Goal: Information Seeking & Learning: Learn about a topic

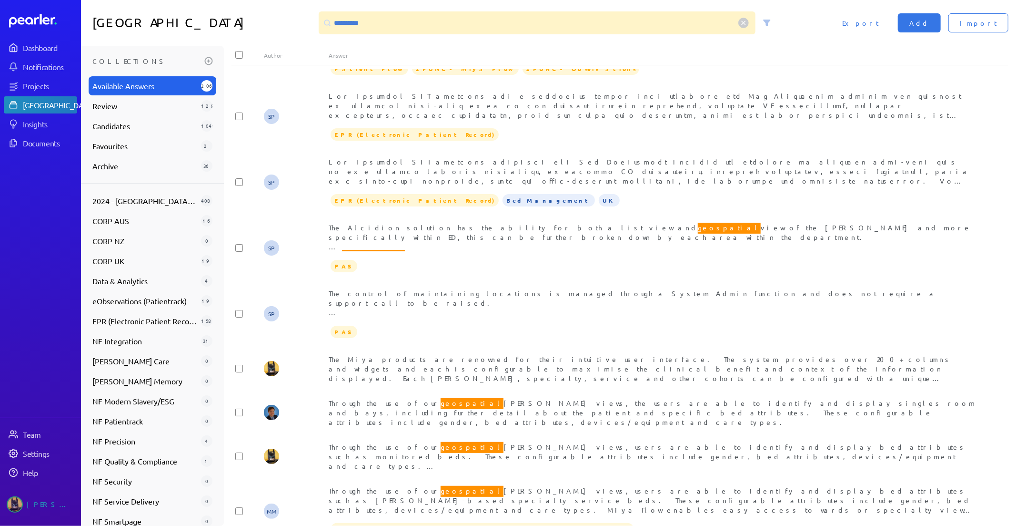
scroll to position [508, 0]
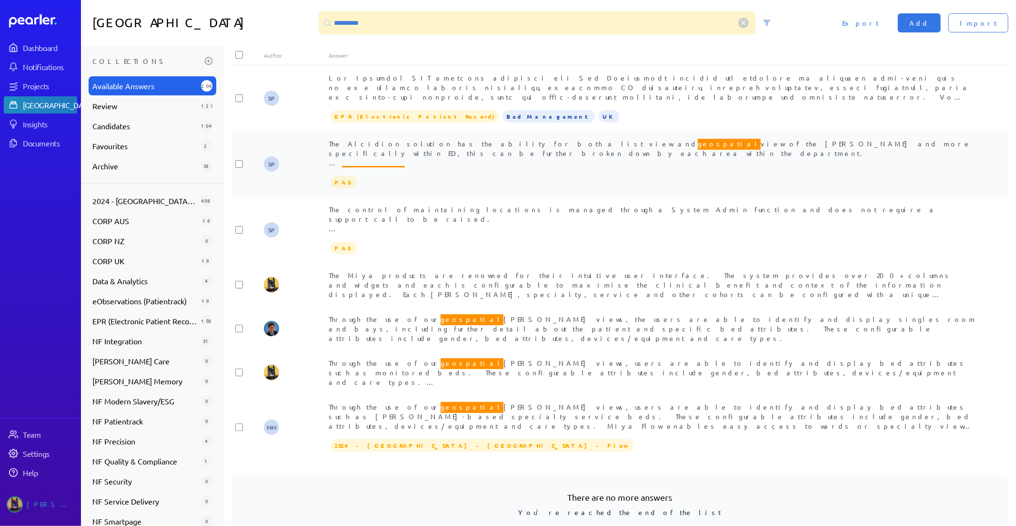
click at [530, 145] on span "The Alcidion solution has the ability for both a list view and geospatial view …" at bounding box center [652, 166] width 646 height 58
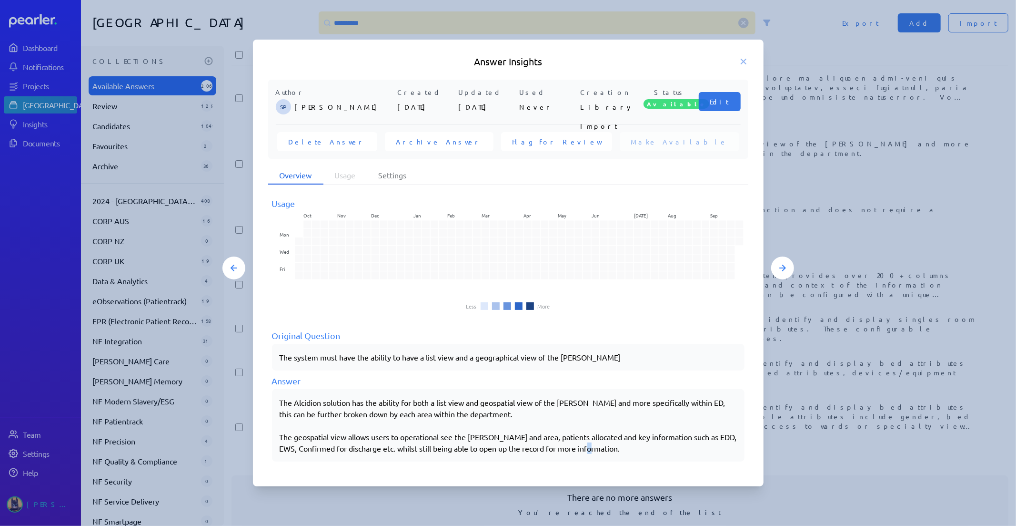
drag, startPoint x: 612, startPoint y: 448, endPoint x: 605, endPoint y: 448, distance: 6.7
click at [605, 448] on div "The Alcidion solution has the ability for both a list view and geospatial view …" at bounding box center [508, 424] width 457 height 57
click at [740, 65] on icon at bounding box center [744, 62] width 10 height 10
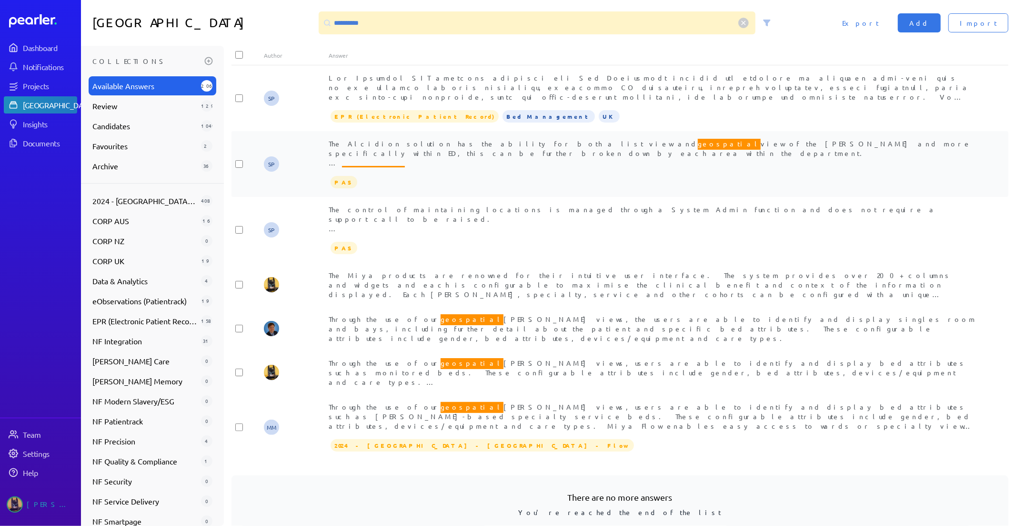
click at [373, 146] on span "The Alcidion solution has the ability for both a list view and geospatial view …" at bounding box center [652, 166] width 646 height 58
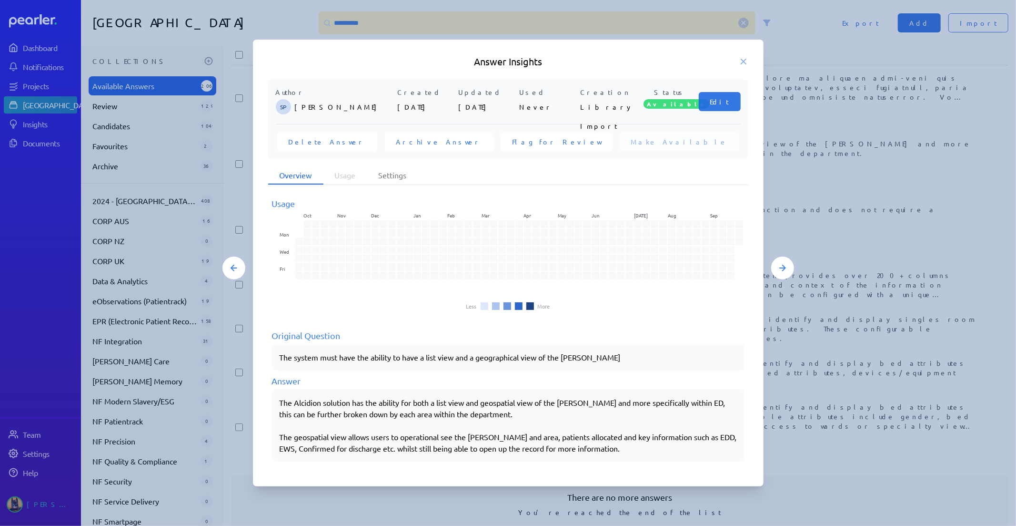
click at [846, 339] on div at bounding box center [508, 263] width 1016 height 526
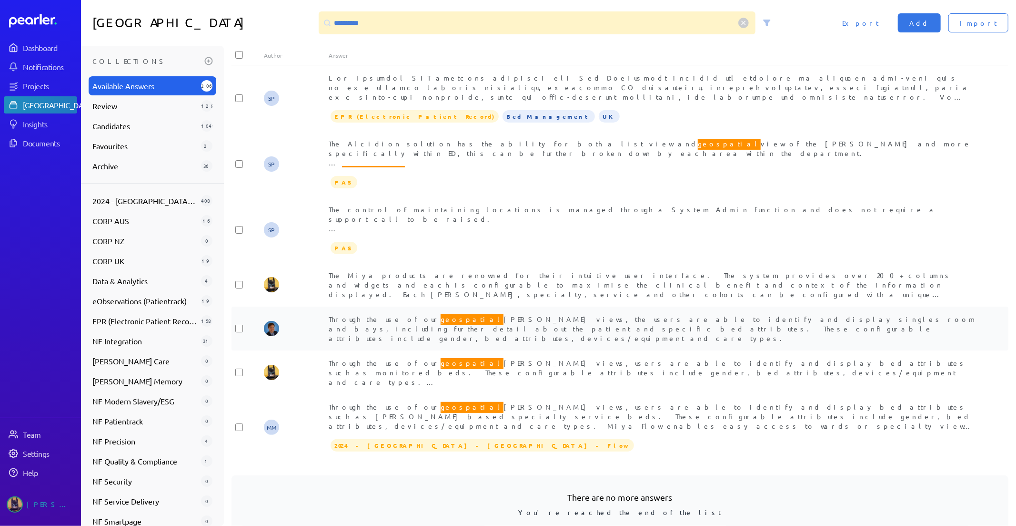
click at [579, 313] on span "Through the use of our geospatial [PERSON_NAME] views, the users are able to id…" at bounding box center [653, 328] width 648 height 30
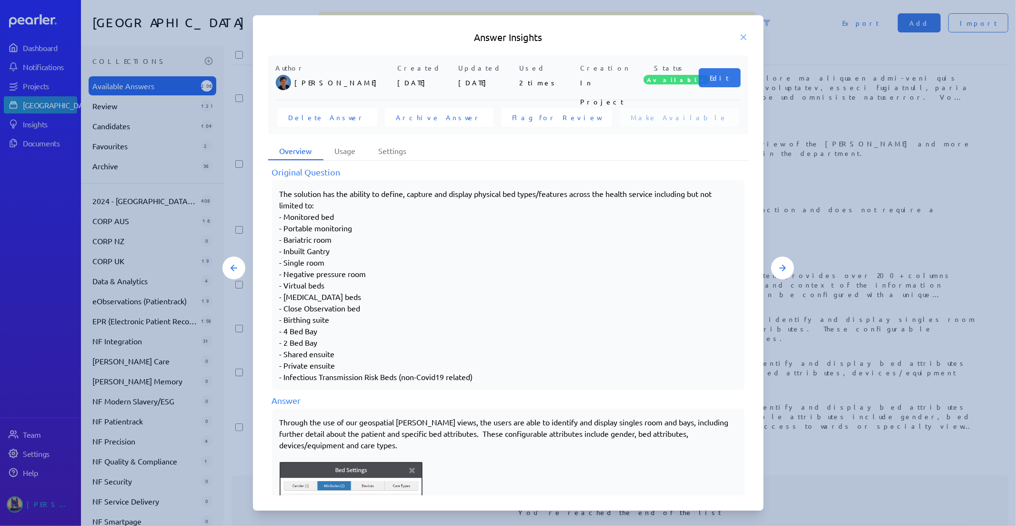
scroll to position [286, 0]
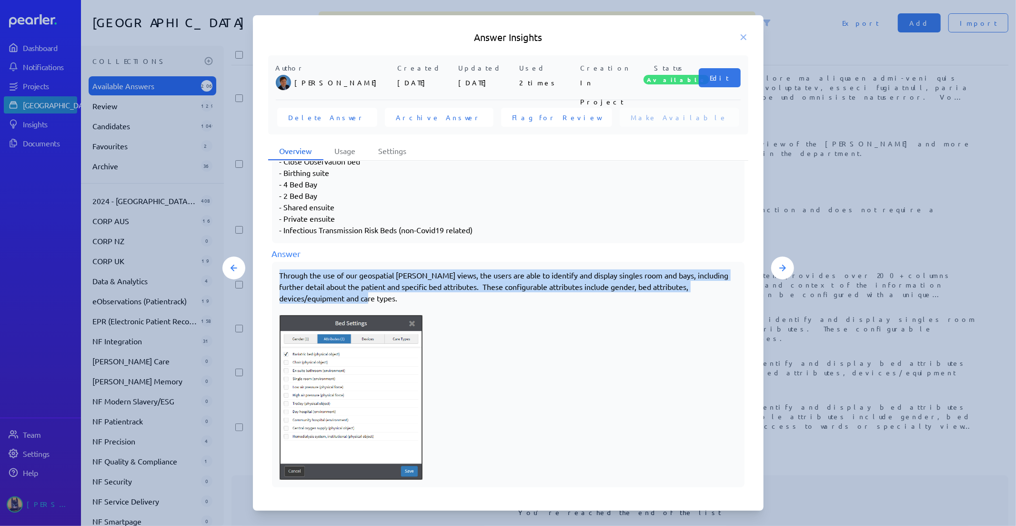
drag, startPoint x: 408, startPoint y: 297, endPoint x: 258, endPoint y: 277, distance: 151.5
click at [258, 277] on div "Author [PERSON_NAME] Created [DATE] Updated [DATE] Used 2 times Creation In Pro…" at bounding box center [508, 275] width 511 height 441
copy p "Through the use of our geospatial [PERSON_NAME] views, the users are able to id…"
click at [933, 213] on div at bounding box center [508, 263] width 1016 height 526
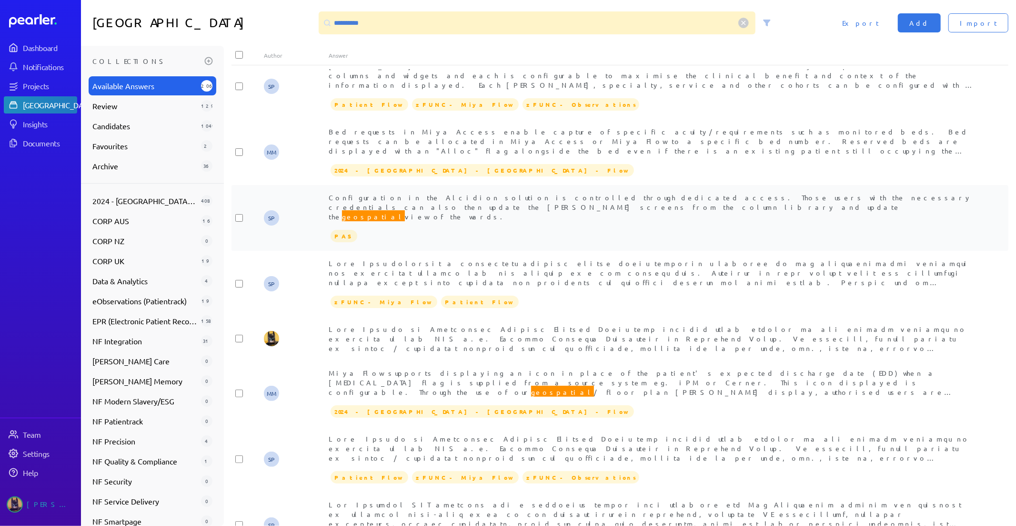
scroll to position [0, 0]
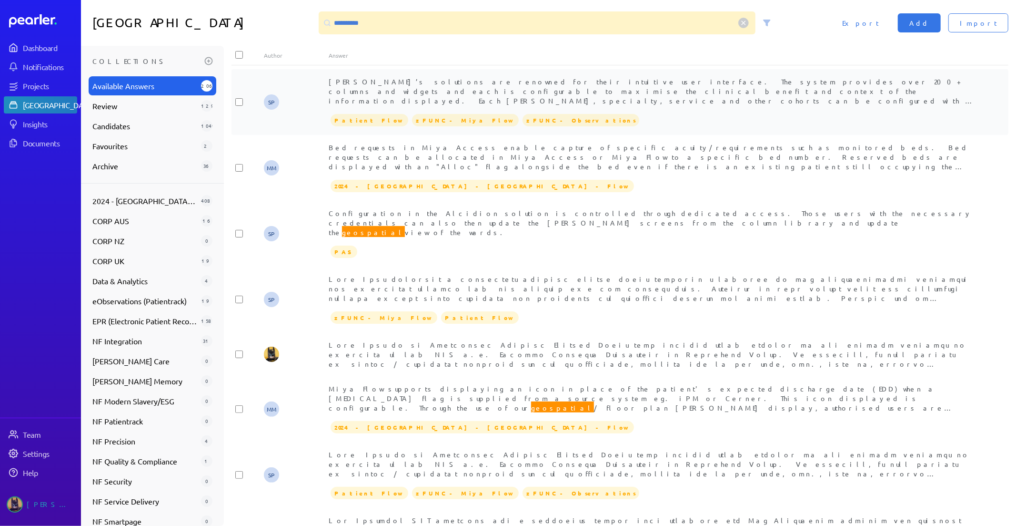
click at [554, 90] on span "[PERSON_NAME]’s solutions are renowned for their intuitive user interface. The …" at bounding box center [652, 133] width 646 height 113
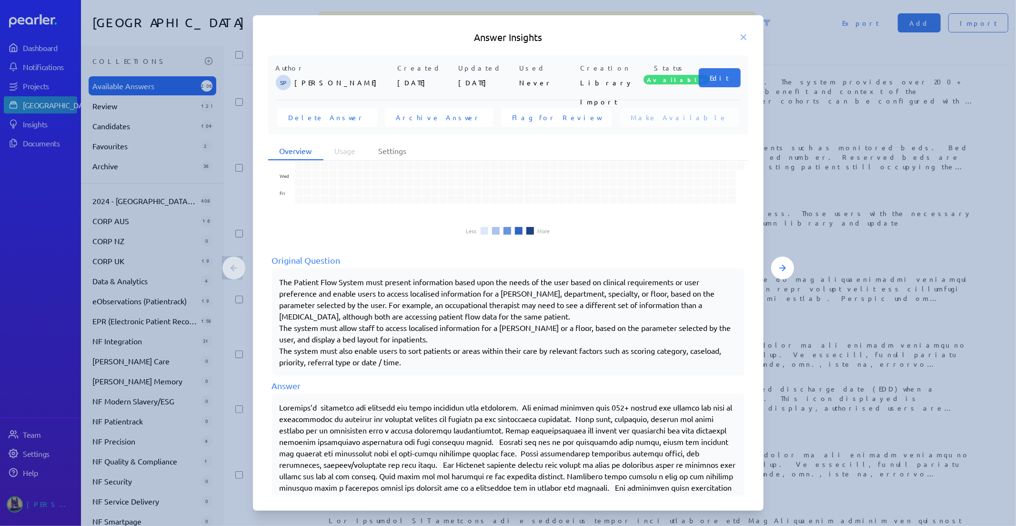
scroll to position [75, 0]
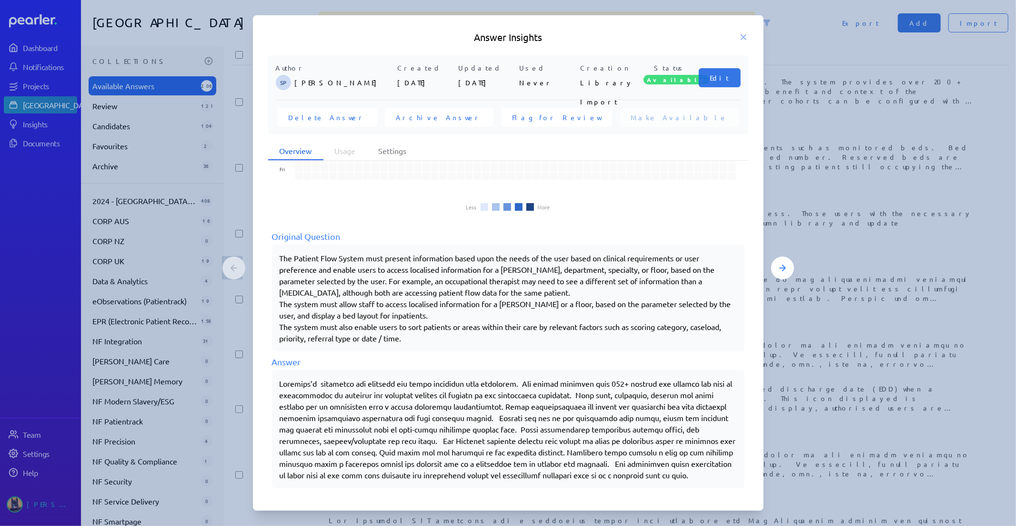
click at [784, 448] on div "Answer Insights Author SP [PERSON_NAME] Created [DATE] Updated [DATE] Used Neve…" at bounding box center [509, 262] width 572 height 495
click at [750, 43] on div "Answer Insights" at bounding box center [508, 36] width 511 height 13
click at [742, 42] on h5 "Answer Insights" at bounding box center [508, 36] width 480 height 13
click at [742, 36] on icon at bounding box center [743, 37] width 5 height 5
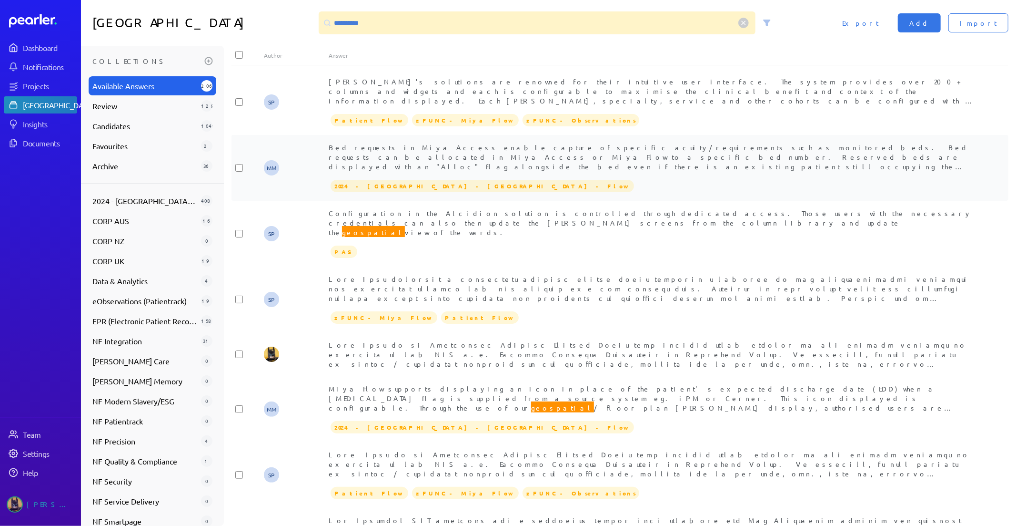
click at [465, 163] on span "Bed requests in Miya Access enable capture of specific acuity/requirements such…" at bounding box center [649, 180] width 640 height 75
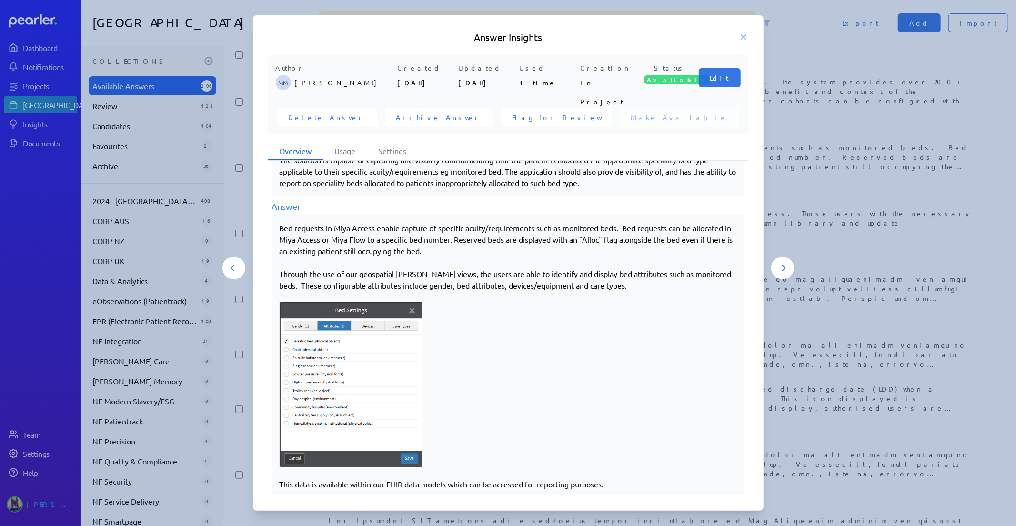
scroll to position [183, 0]
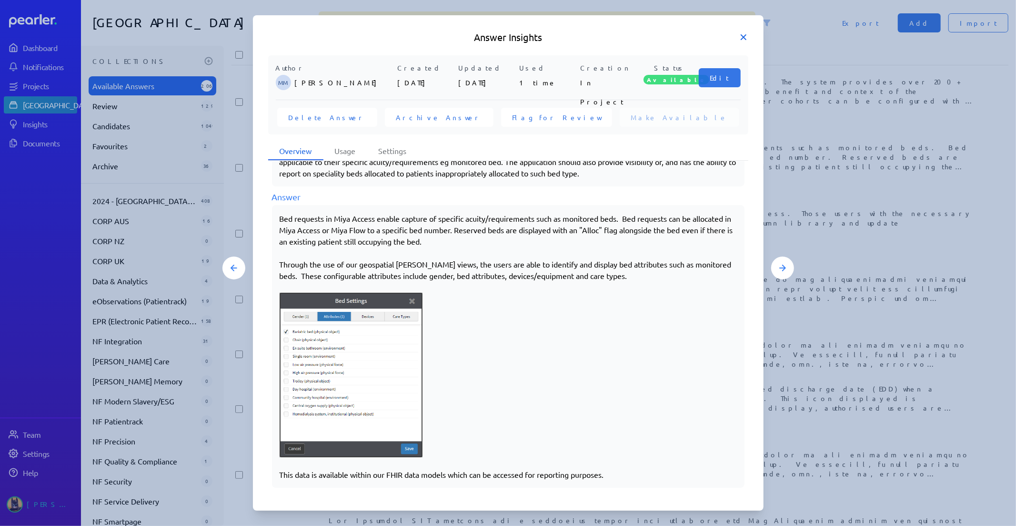
click at [749, 37] on div "Answer Insights" at bounding box center [508, 36] width 511 height 13
click at [742, 36] on icon at bounding box center [743, 37] width 5 height 5
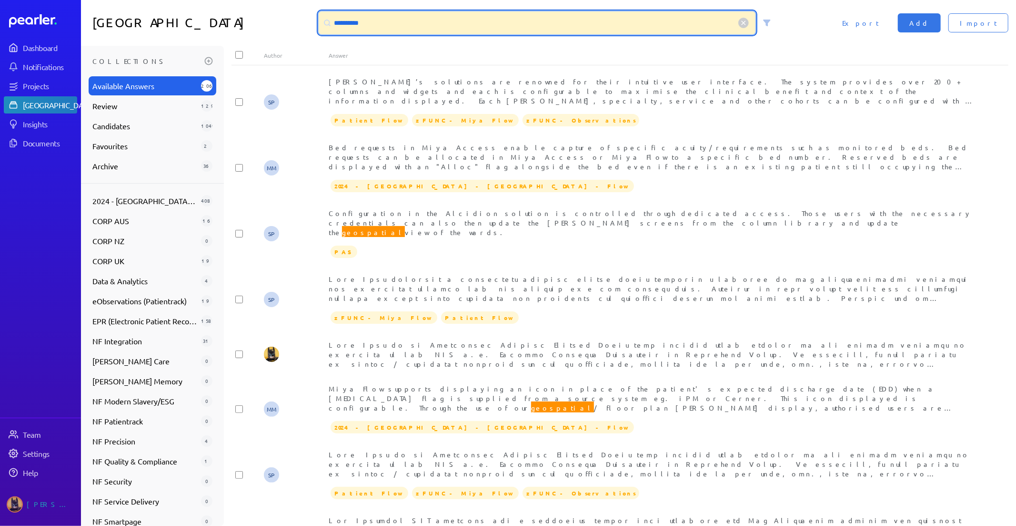
click at [417, 30] on input "**********" at bounding box center [537, 22] width 437 height 23
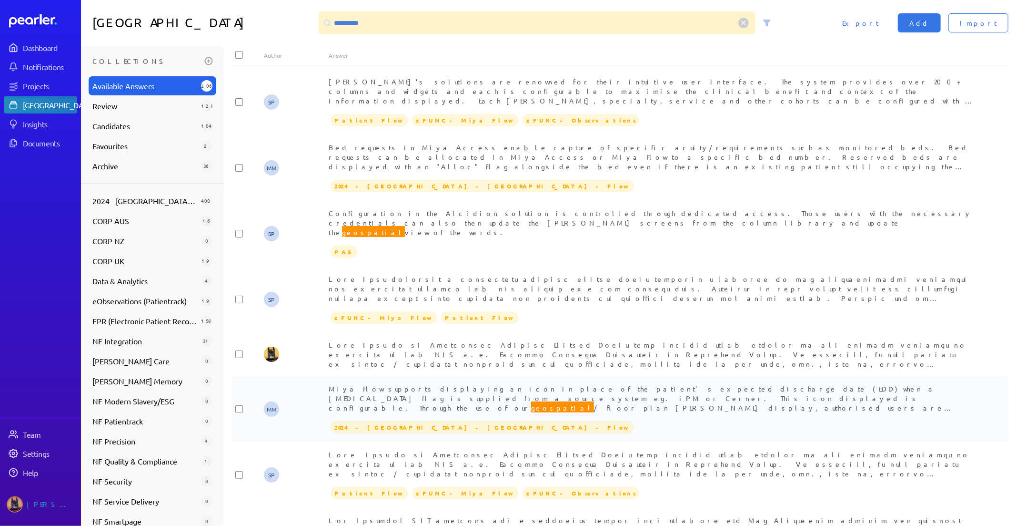
click at [466, 385] on span "Miya Flow supports displaying an icon in place of the patient's expected discha…" at bounding box center [643, 407] width 629 height 47
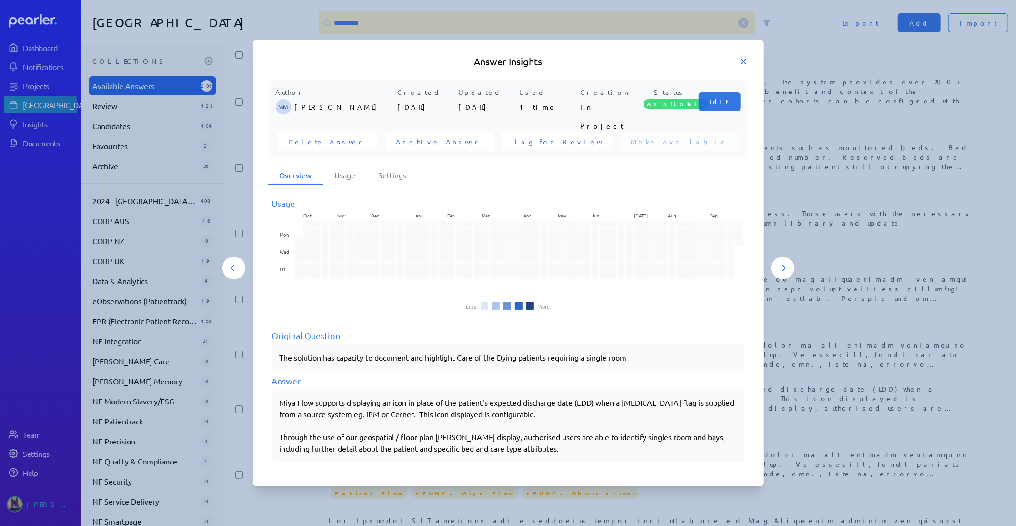
click at [741, 62] on icon at bounding box center [744, 62] width 10 height 10
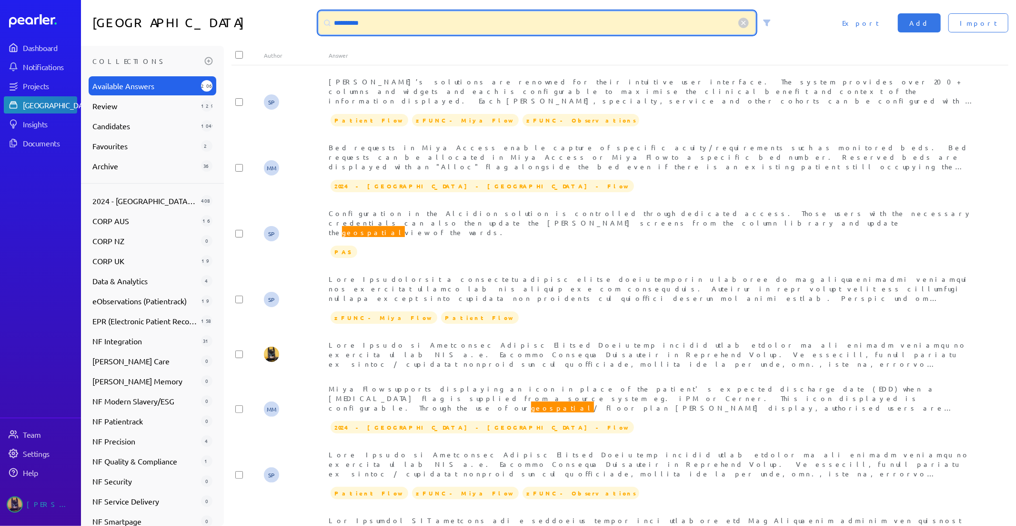
drag, startPoint x: 415, startPoint y: 22, endPoint x: 7, endPoint y: 32, distance: 408.5
click at [54, 31] on div "**********" at bounding box center [508, 263] width 1016 height 526
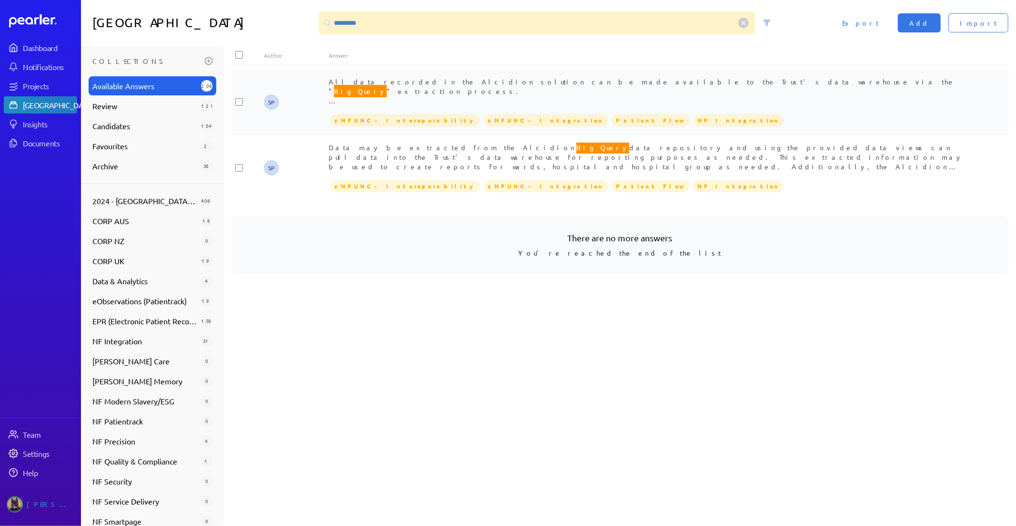
click at [387, 85] on span "Big Query" at bounding box center [360, 91] width 53 height 12
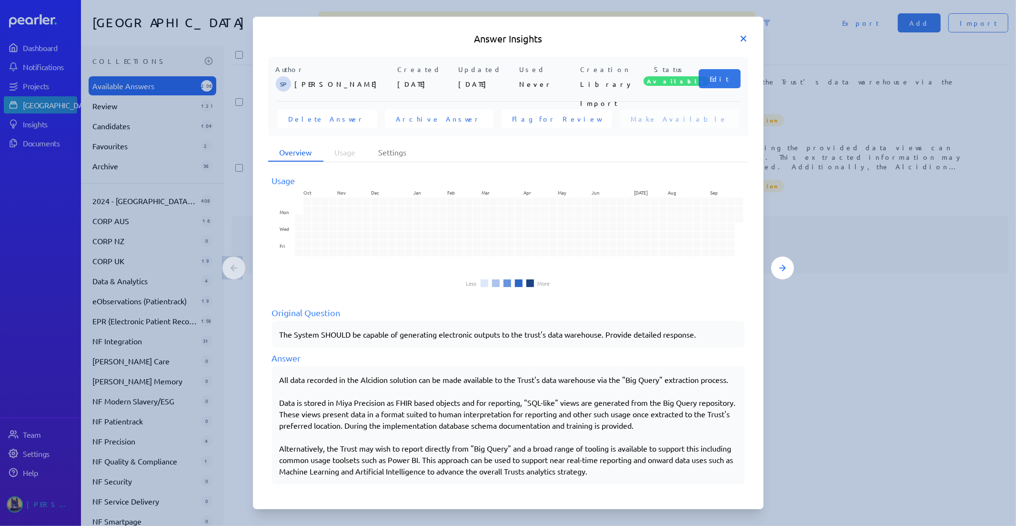
click at [748, 37] on icon at bounding box center [744, 39] width 10 height 10
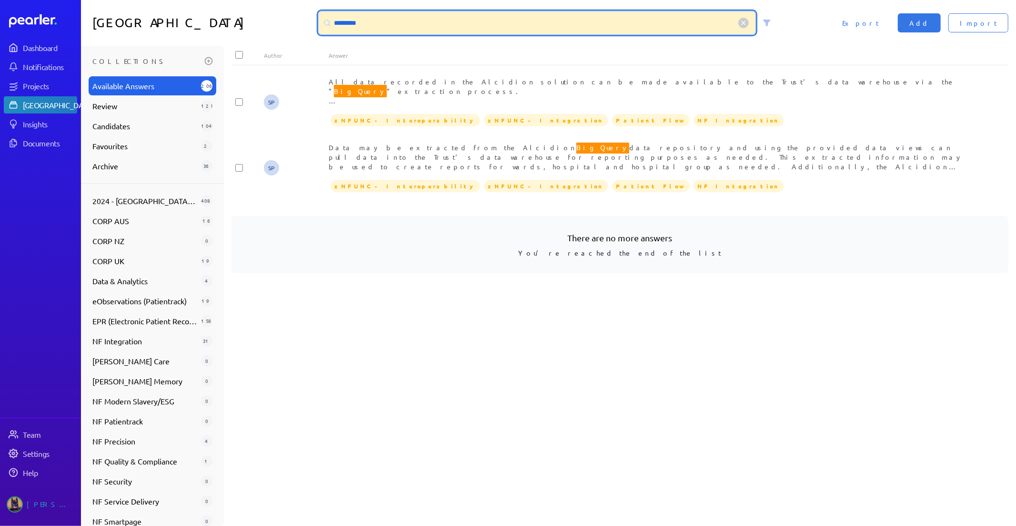
drag, startPoint x: 449, startPoint y: 24, endPoint x: 112, endPoint y: -31, distance: 341.4
click at [112, 0] on html "Dashboard Notifications Projects Answer Library Insights Documents Team Setting…" at bounding box center [508, 263] width 1016 height 526
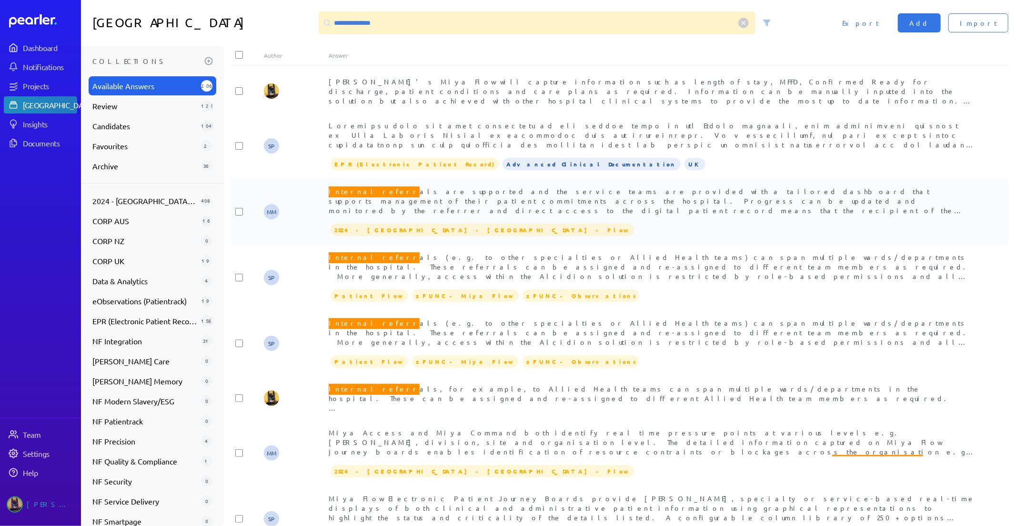
click at [493, 196] on div "Internal referr als are supported and the service teams are provided with a tai…" at bounding box center [653, 200] width 648 height 29
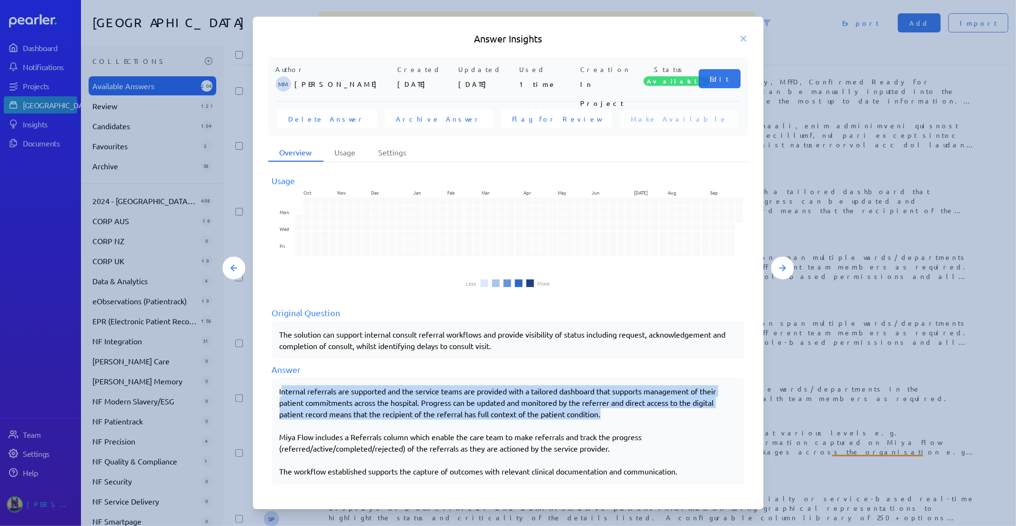
drag, startPoint x: 283, startPoint y: 389, endPoint x: 632, endPoint y: 416, distance: 350.7
click at [632, 416] on p "Internal referrals are supported and the service teams are provided with a tail…" at bounding box center [508, 402] width 457 height 34
click at [482, 394] on p "Internal referrals are supported and the service teams are provided with a tail…" at bounding box center [508, 402] width 457 height 34
drag, startPoint x: 615, startPoint y: 413, endPoint x: 256, endPoint y: 389, distance: 360.1
click at [256, 389] on div "Author MM [PERSON_NAME] Created [DATE] Updated [DATE] Used 1 time Creation In P…" at bounding box center [508, 276] width 511 height 438
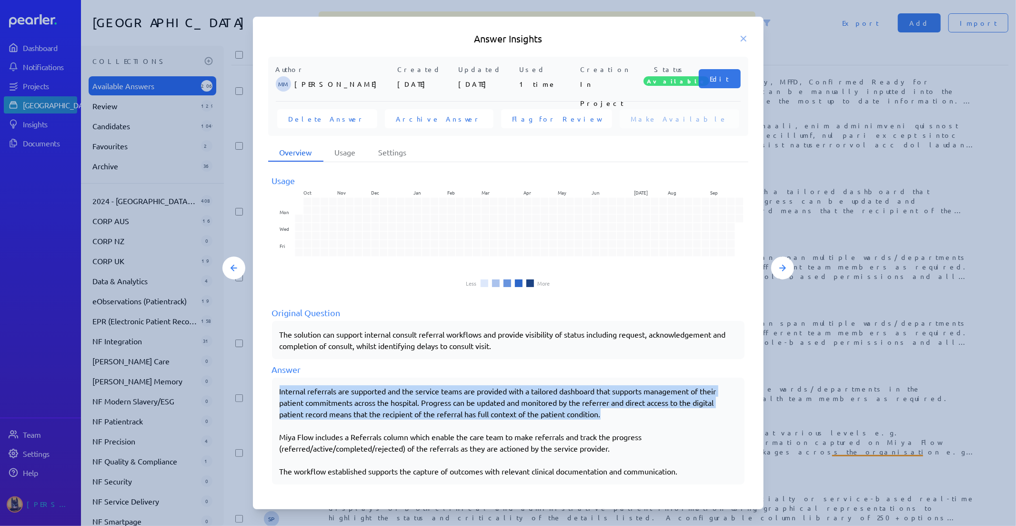
copy p "Internal referrals are supported and the service teams are provided with a tail…"
click at [746, 40] on icon at bounding box center [744, 39] width 10 height 10
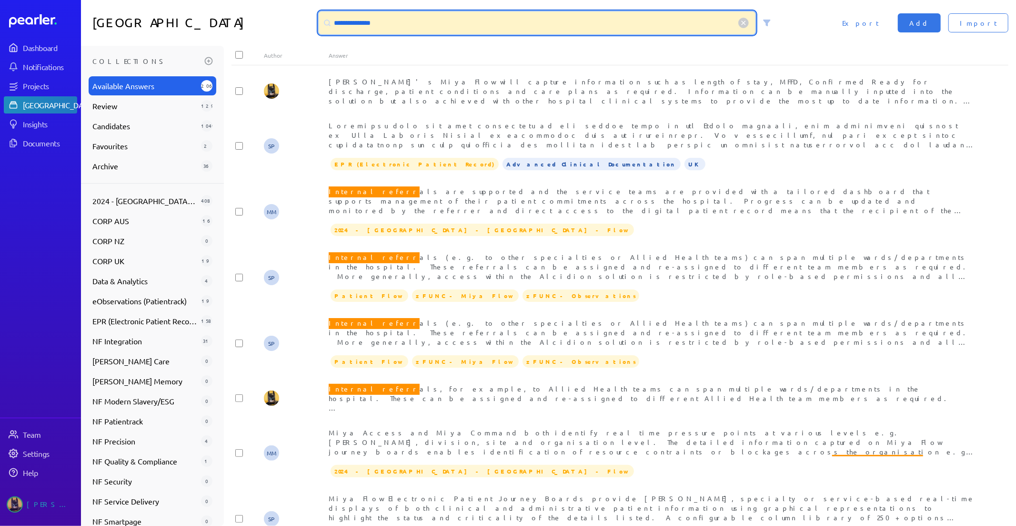
drag, startPoint x: 379, startPoint y: 29, endPoint x: 154, endPoint y: 33, distance: 225.4
click at [155, 30] on div "**********" at bounding box center [548, 23] width 935 height 46
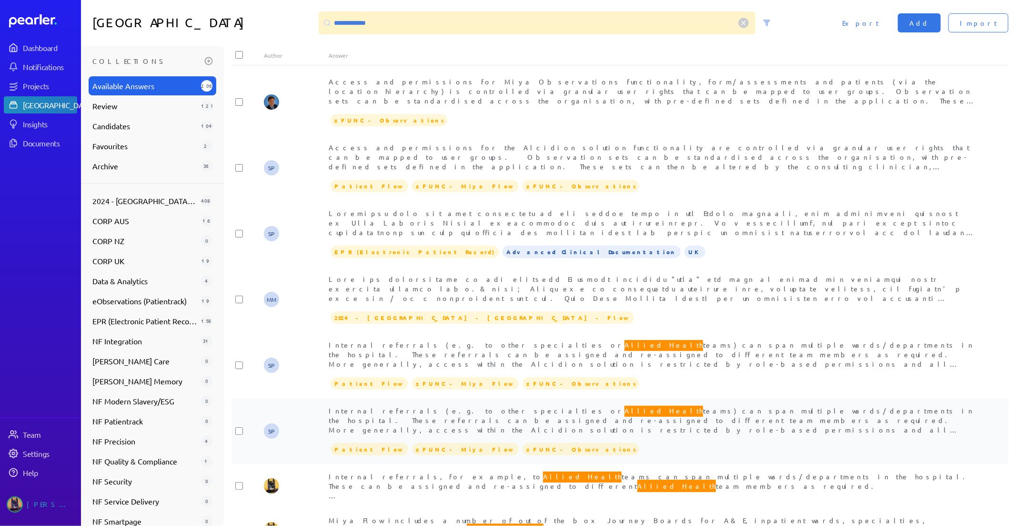
click at [533, 411] on span "Internal referrals (e.g. to other specialties or Allied Health teams) can span …" at bounding box center [652, 438] width 646 height 68
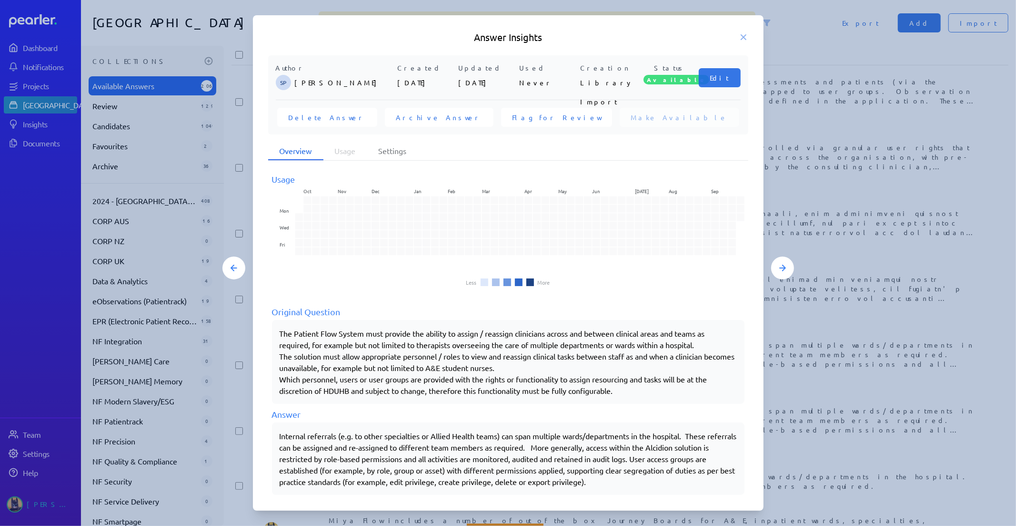
scroll to position [7, 0]
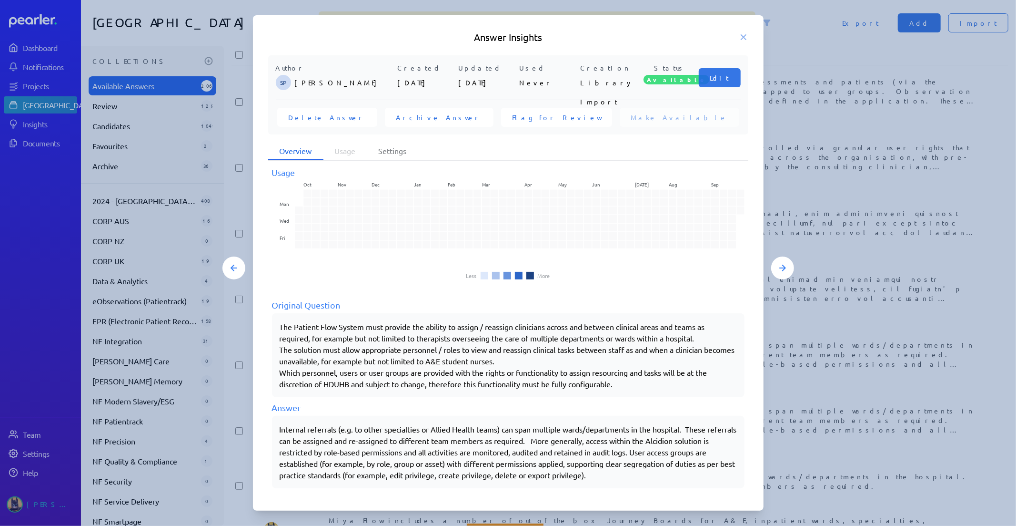
click at [741, 39] on icon at bounding box center [744, 37] width 10 height 10
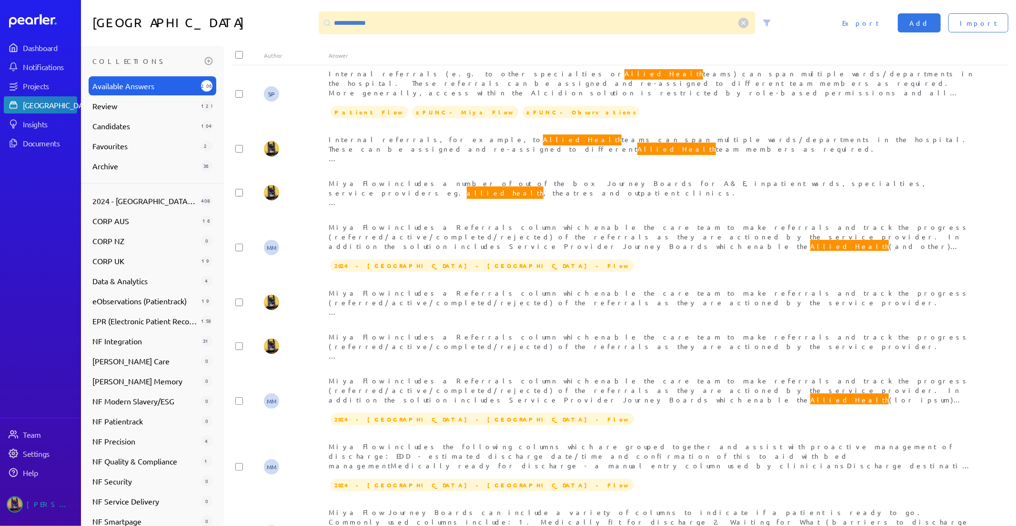
scroll to position [317, 0]
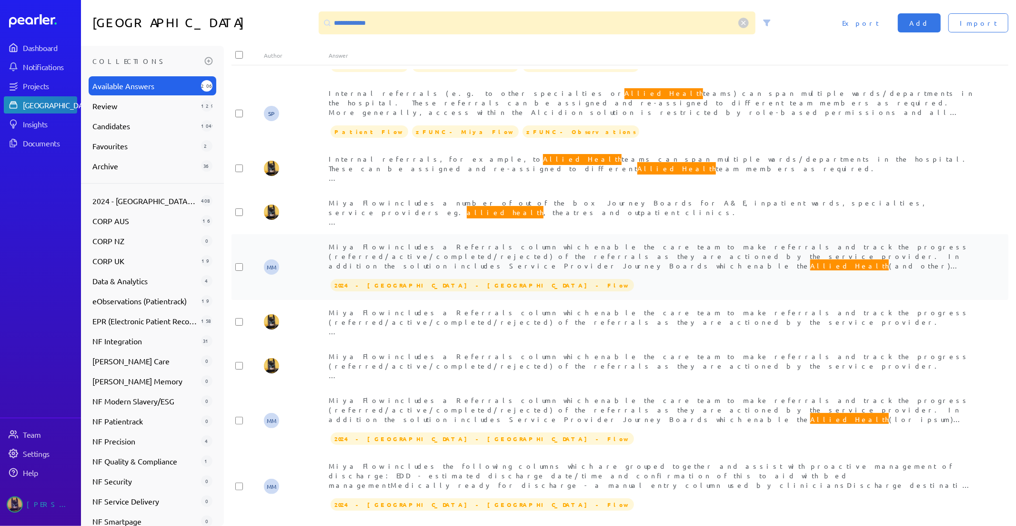
click at [538, 248] on span "Miya Flow includes a Referrals column which enable the care team to make referr…" at bounding box center [649, 279] width 641 height 75
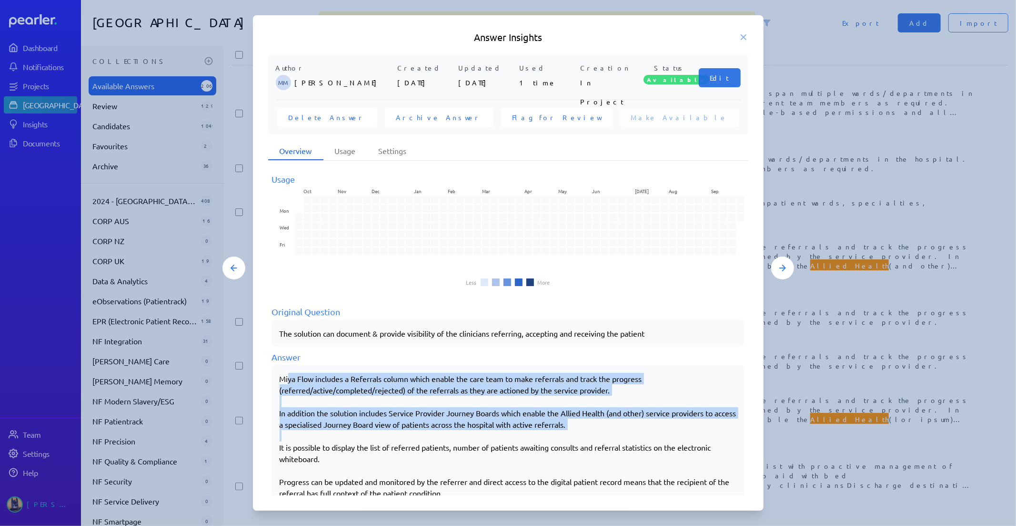
drag, startPoint x: 283, startPoint y: 375, endPoint x: 604, endPoint y: 431, distance: 326.0
click at [604, 431] on div "Miya Flow includes a Referrals column which enable the care team to make referr…" at bounding box center [508, 436] width 457 height 126
copy div "iya Flow includes a Referrals column which enable the care team to make referra…"
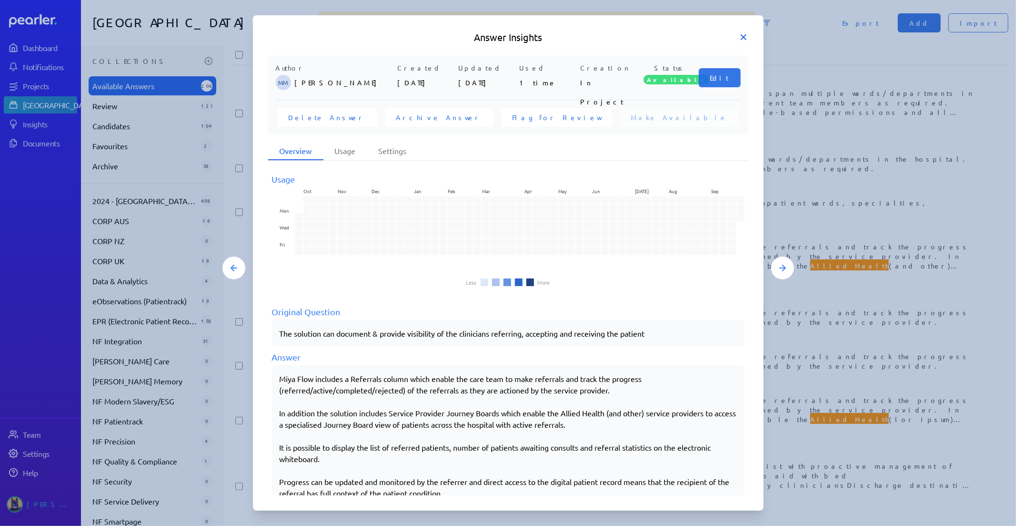
click at [742, 41] on icon at bounding box center [744, 37] width 10 height 10
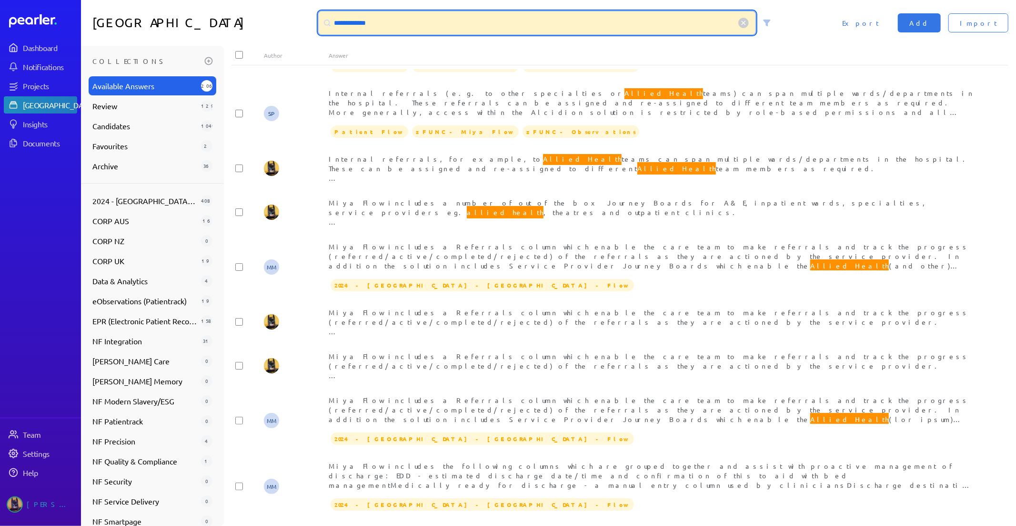
drag, startPoint x: 417, startPoint y: 24, endPoint x: 117, endPoint y: 8, distance: 300.1
click at [136, 10] on div "**********" at bounding box center [548, 23] width 935 height 46
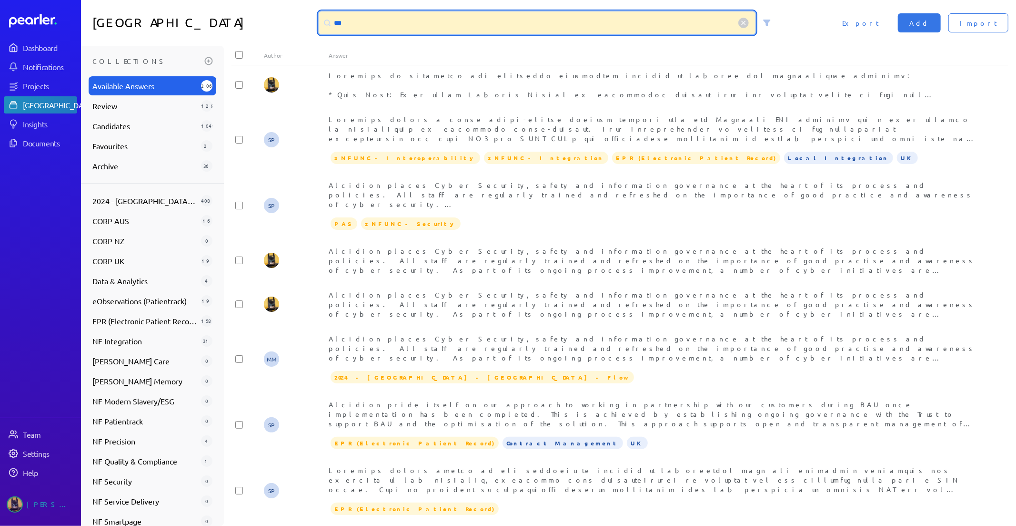
scroll to position [1281, 0]
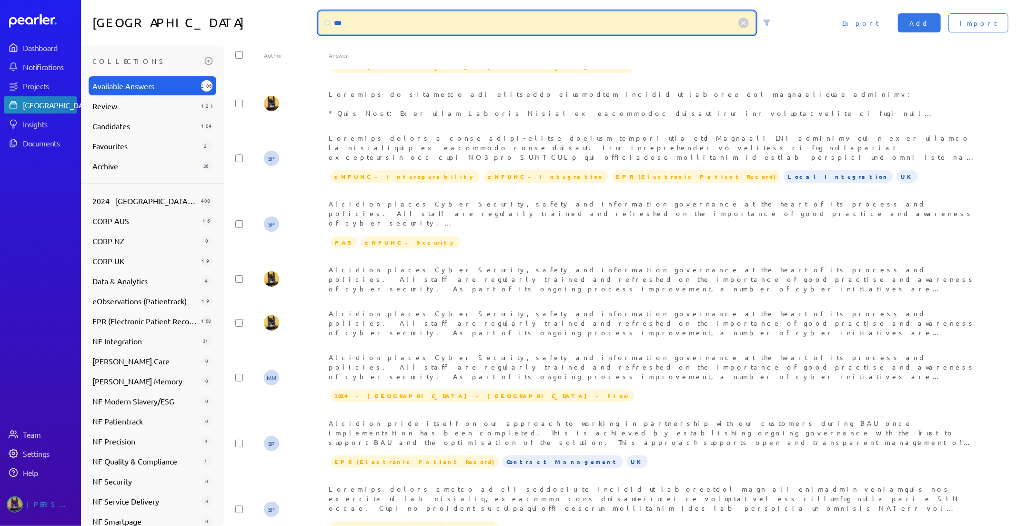
drag, startPoint x: 432, startPoint y: 29, endPoint x: 245, endPoint y: 17, distance: 187.7
click at [311, 22] on div "Answer Library *** Import Add Export" at bounding box center [548, 23] width 935 height 46
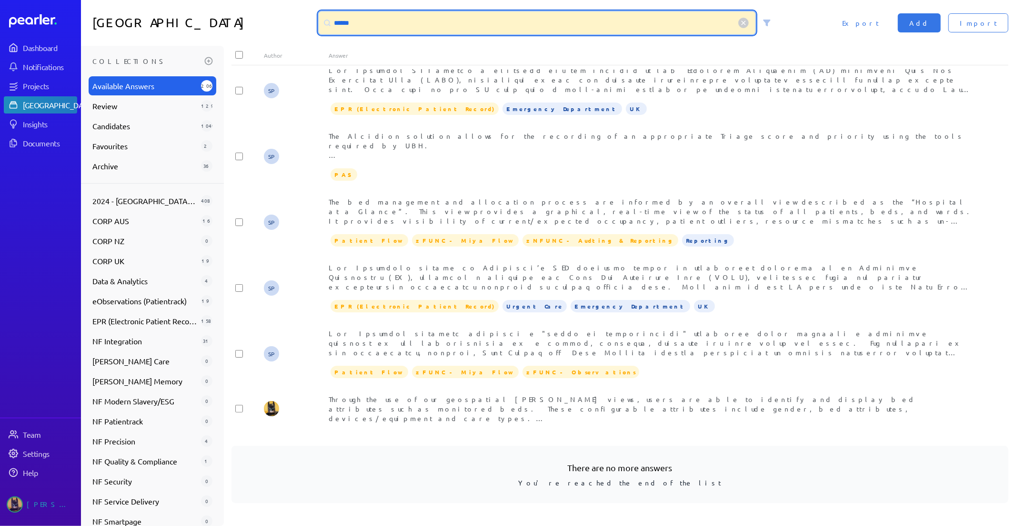
scroll to position [517, 0]
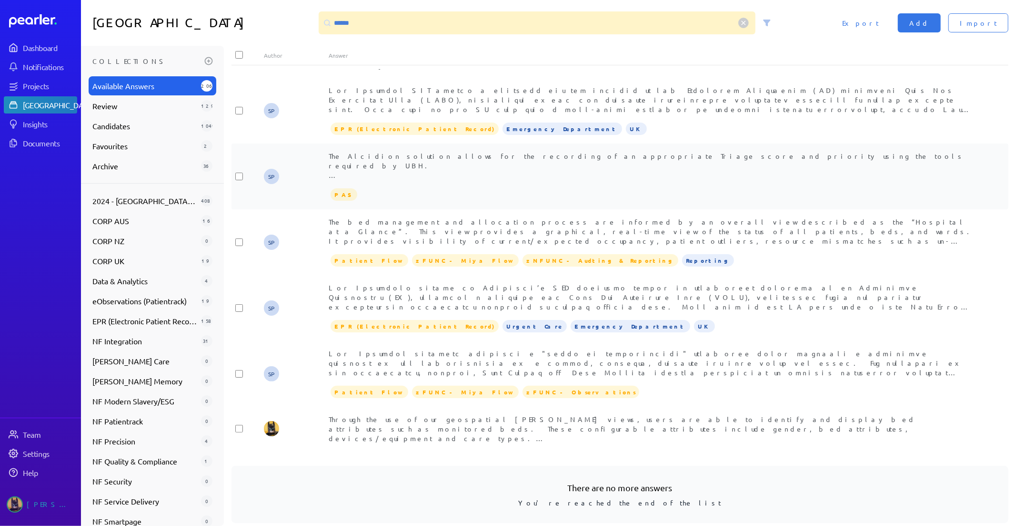
click at [527, 187] on div "PAS" at bounding box center [653, 194] width 648 height 14
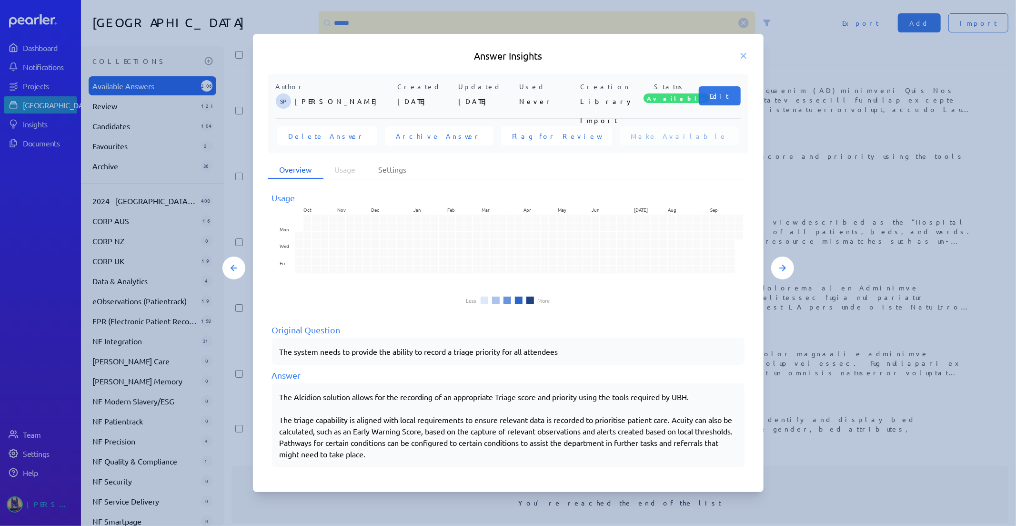
click at [876, 430] on div at bounding box center [508, 263] width 1016 height 526
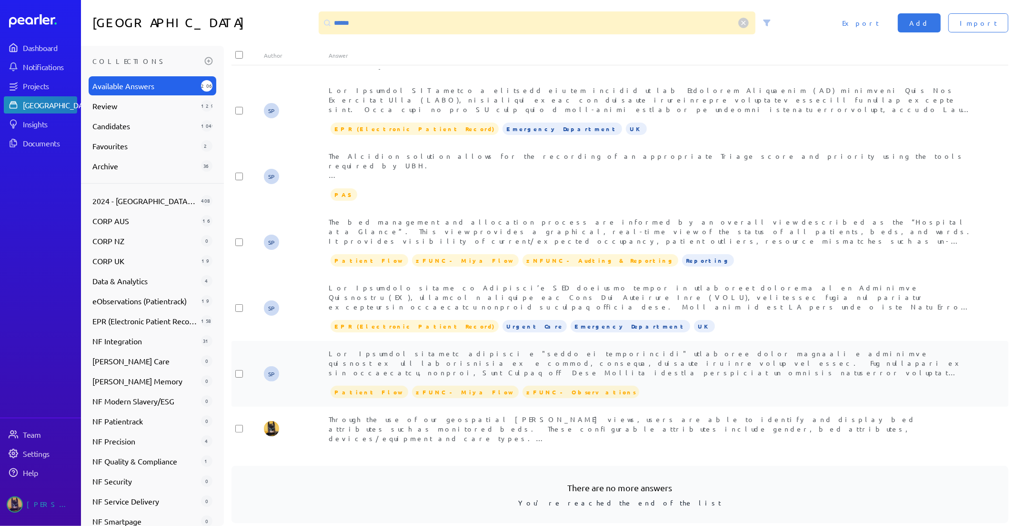
scroll to position [0, 0]
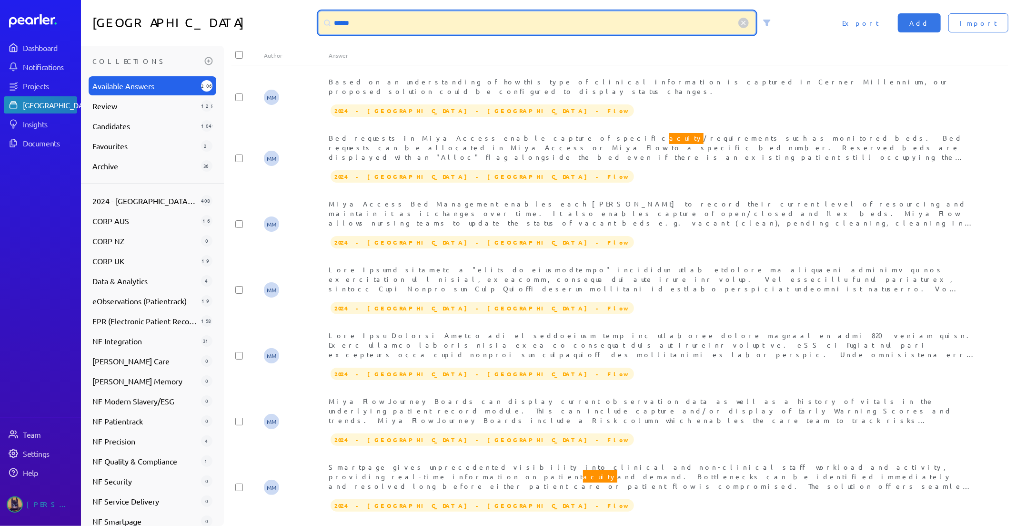
drag, startPoint x: 372, startPoint y: 17, endPoint x: 226, endPoint y: 22, distance: 145.9
click at [232, 19] on div "Answer Library ****** Import Add Export" at bounding box center [548, 23] width 935 height 46
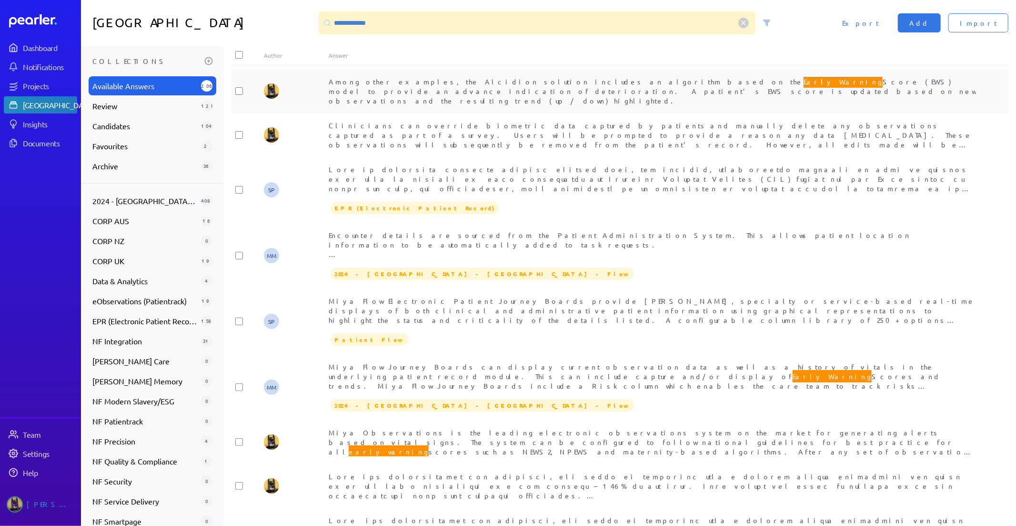
click at [477, 87] on span "Among other examples, the Alcidion solution includes an algorithm based on the …" at bounding box center [652, 90] width 647 height 30
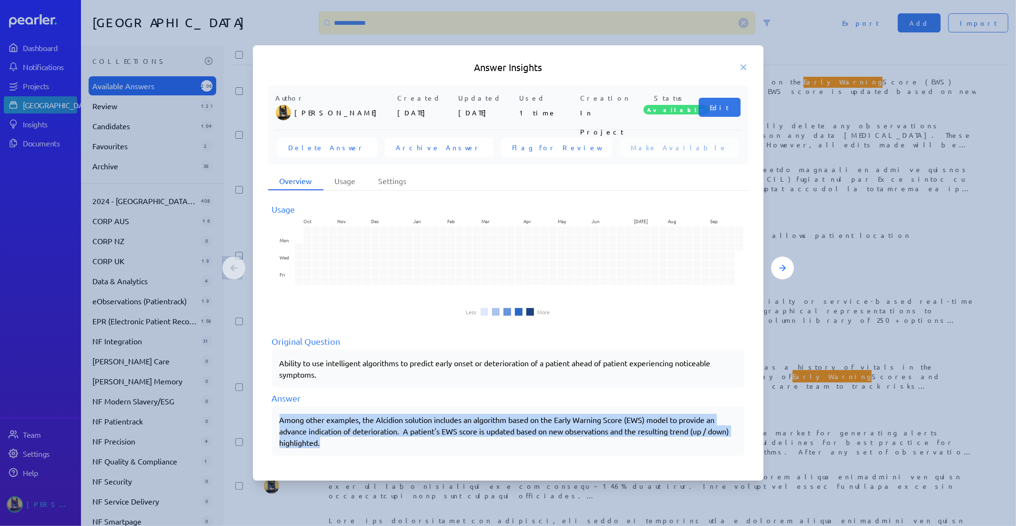
drag, startPoint x: 281, startPoint y: 416, endPoint x: 354, endPoint y: 439, distance: 76.3
click at [354, 439] on p "Among other examples, the Alcidion solution includes an algorithm based on the …" at bounding box center [508, 431] width 457 height 34
copy p "Among other examples, the Alcidion solution includes an algorithm based on the …"
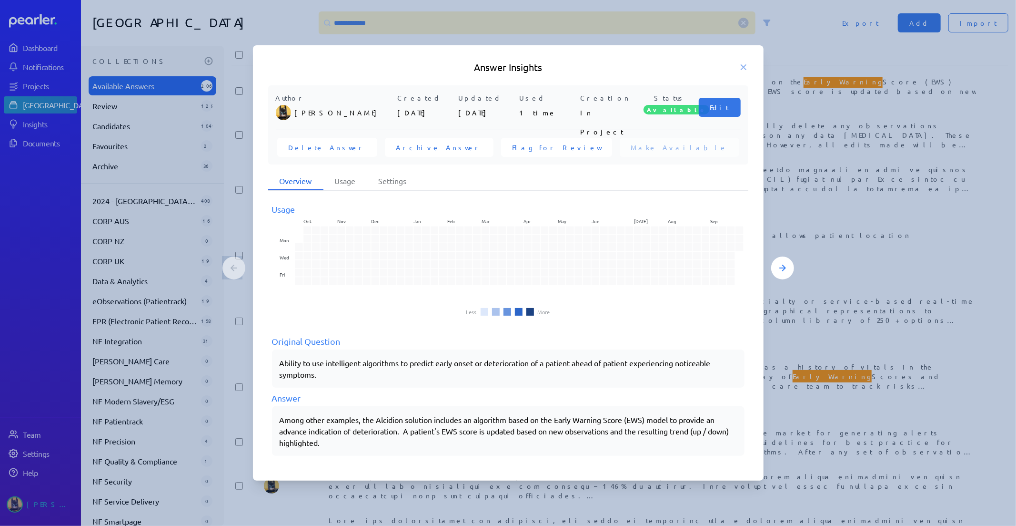
drag, startPoint x: 412, startPoint y: 40, endPoint x: 416, endPoint y: 27, distance: 13.7
click at [413, 35] on div at bounding box center [508, 263] width 1016 height 526
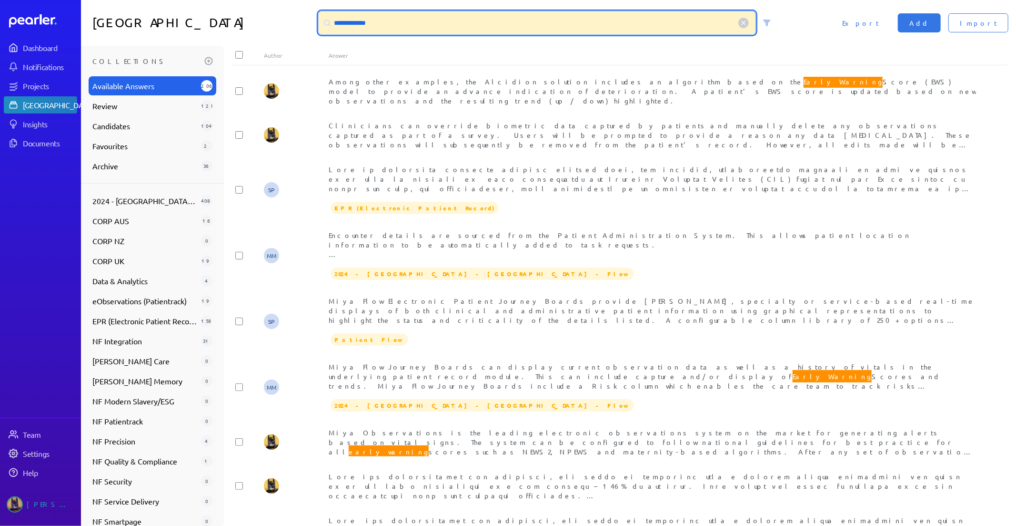
click at [416, 25] on input "**********" at bounding box center [537, 22] width 437 height 23
click at [215, 31] on div "**********" at bounding box center [548, 23] width 935 height 46
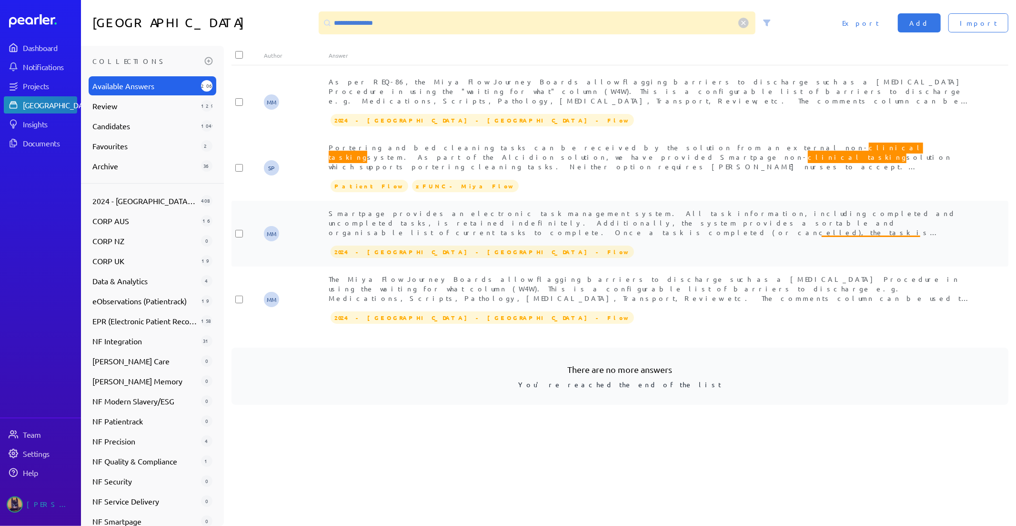
click at [715, 222] on span "Smartpage provides an electronic task management system. All task information, …" at bounding box center [651, 256] width 645 height 94
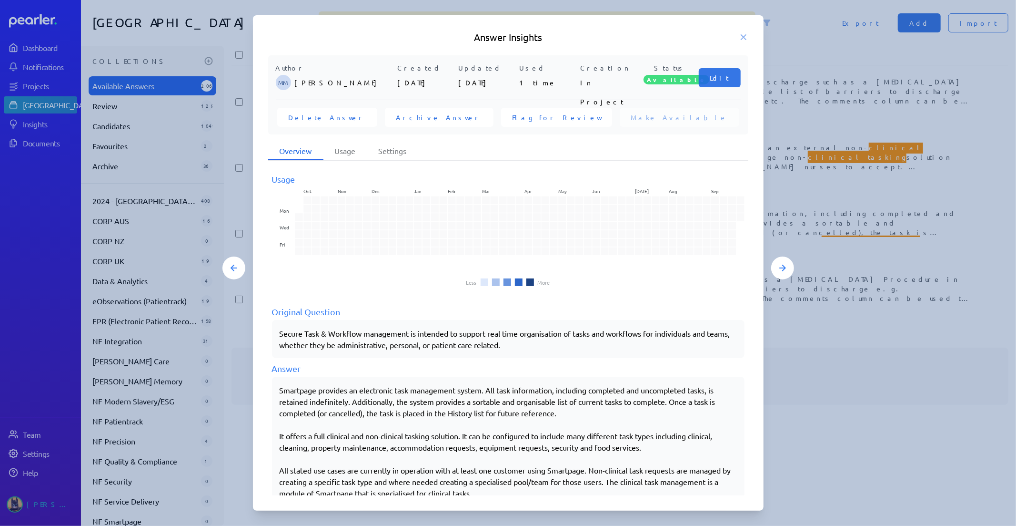
click at [404, 399] on p "Smartpage provides an electronic task management system. All task information, …" at bounding box center [508, 401] width 457 height 34
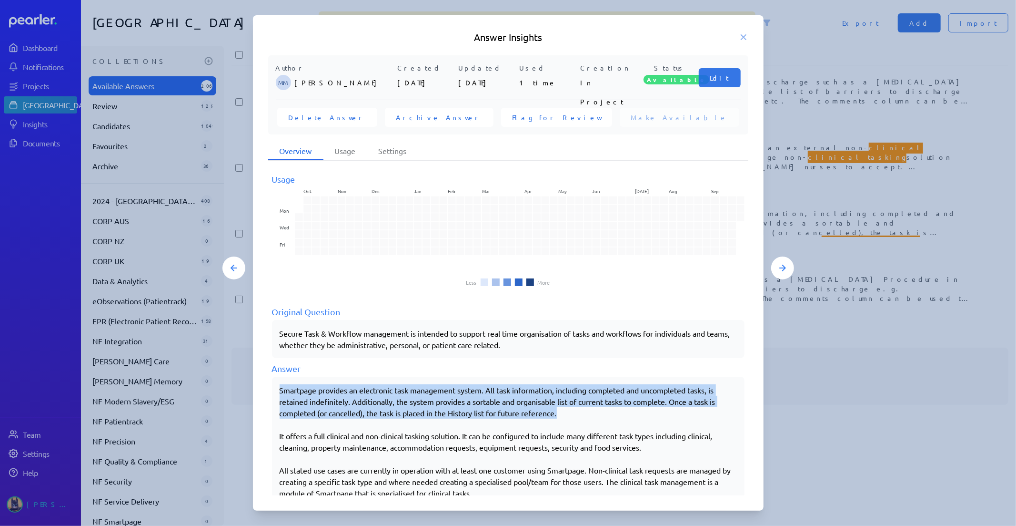
drag, startPoint x: 564, startPoint y: 411, endPoint x: 263, endPoint y: 387, distance: 301.6
click at [263, 387] on div "Author MM [PERSON_NAME] Created [DATE] Updated [DATE] Used 1 time Creation In P…" at bounding box center [508, 275] width 511 height 441
copy p "Smartpage provides an electronic task management system. All task information, …"
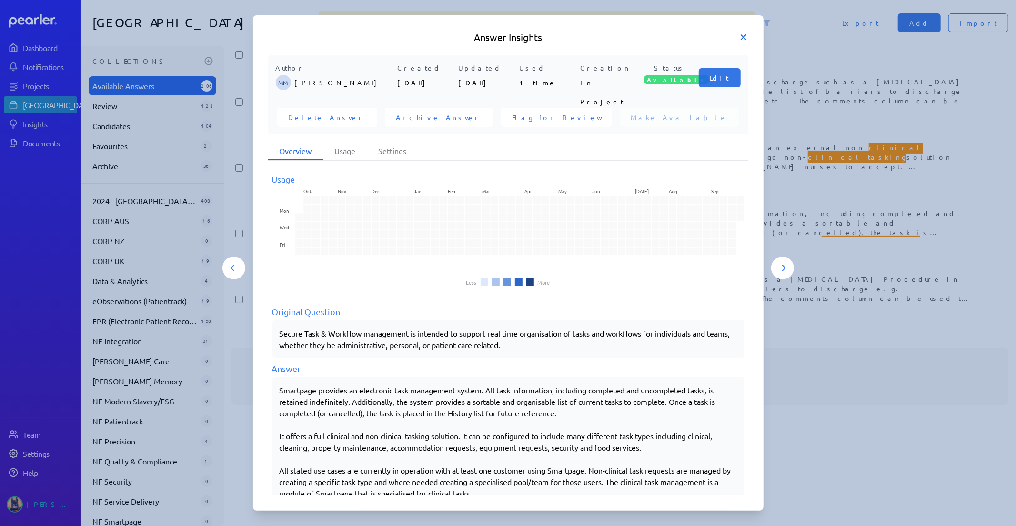
click at [740, 41] on icon at bounding box center [744, 37] width 10 height 10
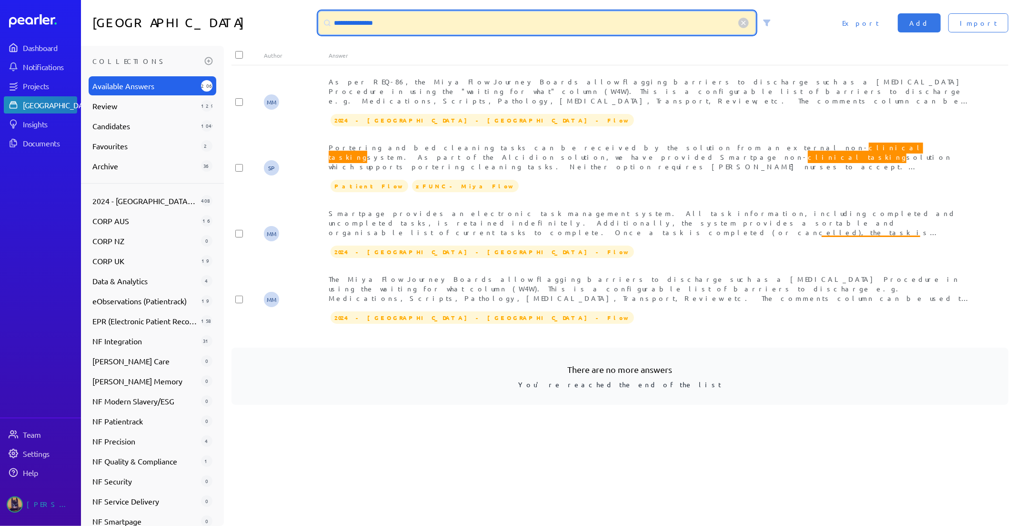
drag, startPoint x: 467, startPoint y: 31, endPoint x: 132, endPoint y: 9, distance: 335.7
click at [166, 7] on div "**********" at bounding box center [548, 23] width 935 height 46
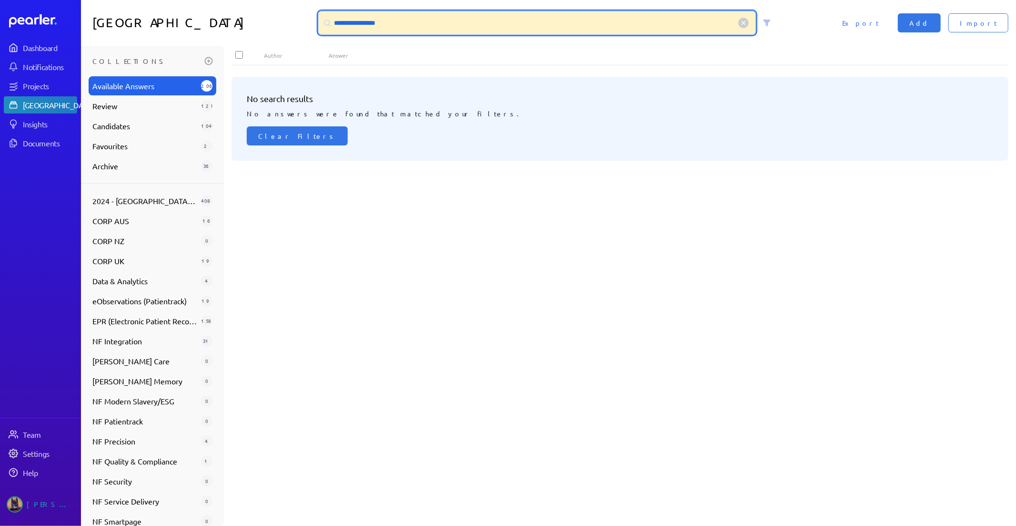
click at [351, 20] on input "**********" at bounding box center [537, 22] width 437 height 23
drag, startPoint x: 373, startPoint y: 20, endPoint x: 710, endPoint y: 76, distance: 342.0
click at [537, 50] on div "**********" at bounding box center [548, 263] width 935 height 526
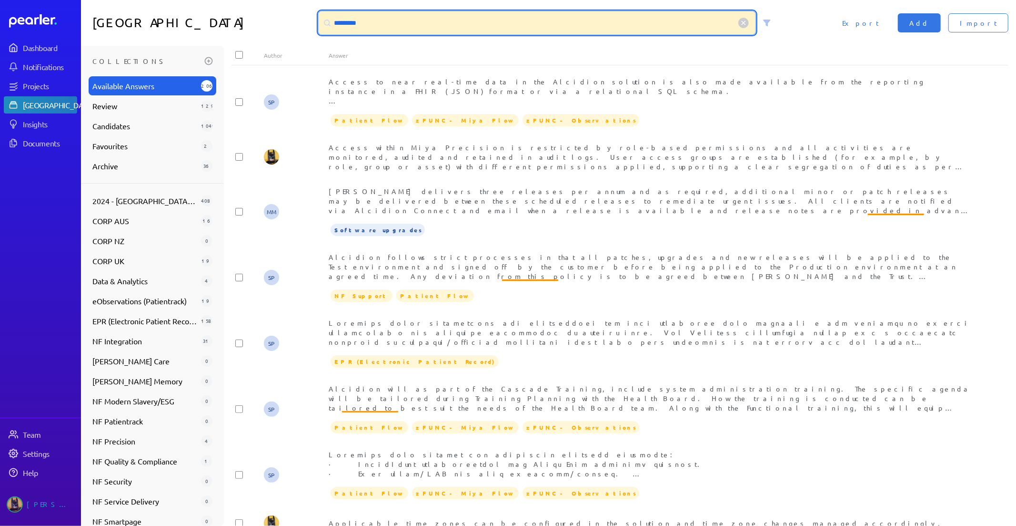
drag, startPoint x: 170, startPoint y: 9, endPoint x: 15, endPoint y: 3, distance: 155.4
click at [31, 1] on div "Dashboard Notifications Projects Answer Library Insights Documents Team Setting…" at bounding box center [508, 263] width 1016 height 526
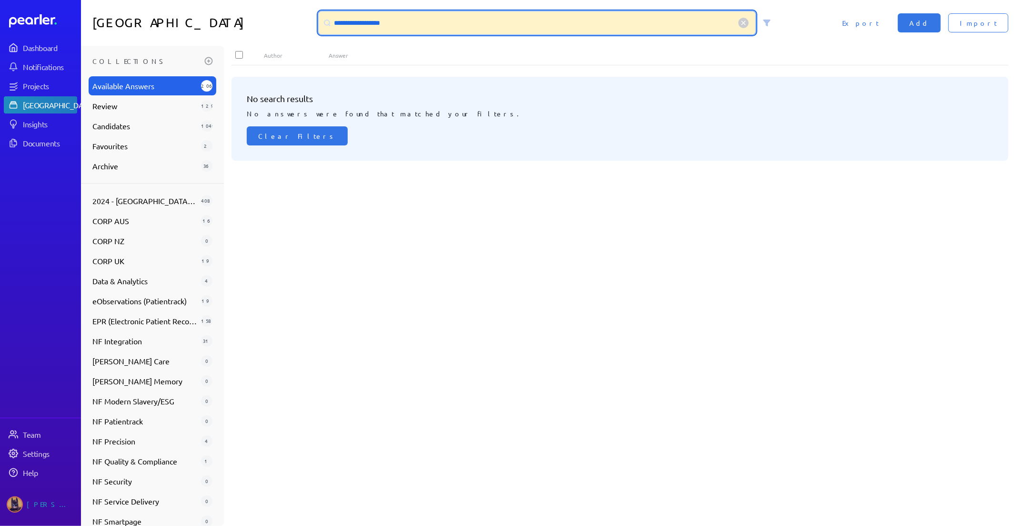
click at [394, 26] on input "**********" at bounding box center [537, 22] width 437 height 23
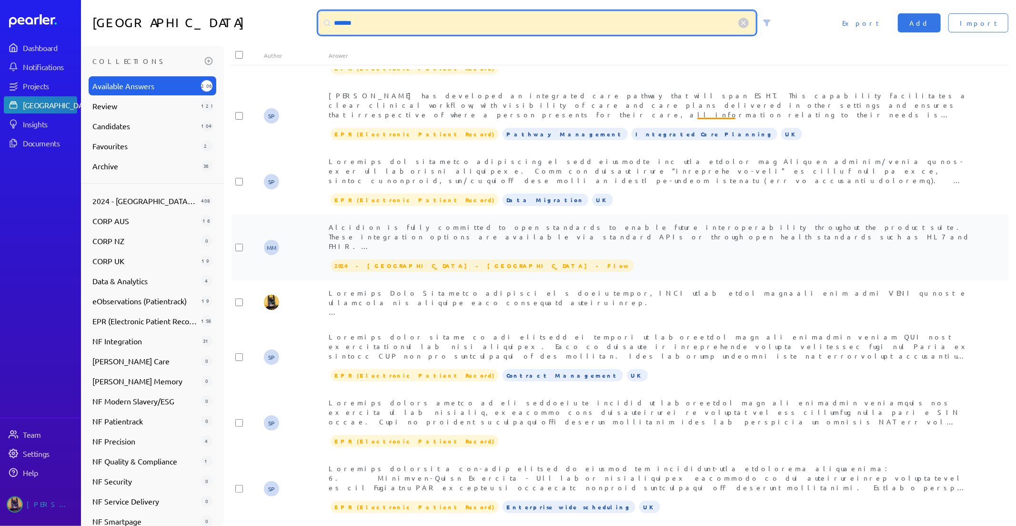
scroll to position [1211, 0]
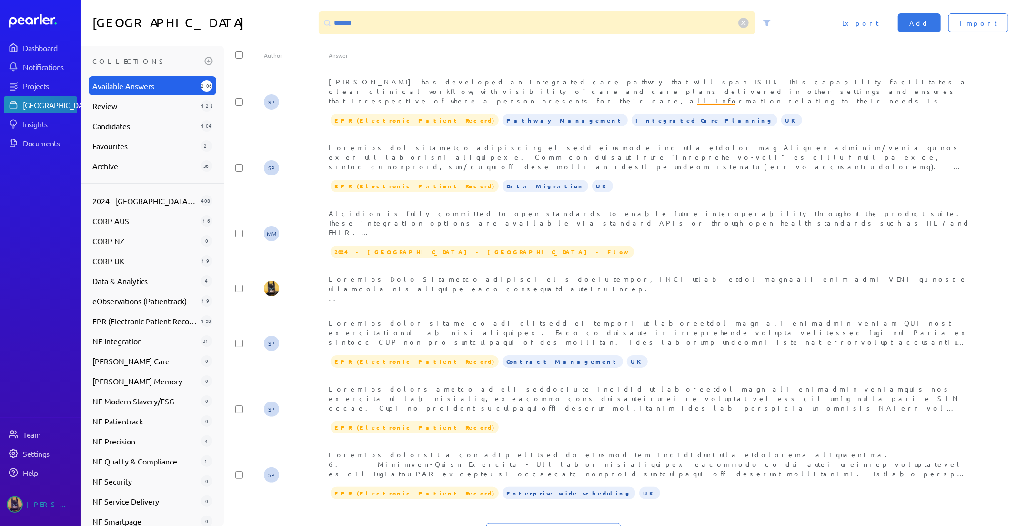
click at [672, 523] on button "Load All Answers" at bounding box center [691, 532] width 125 height 19
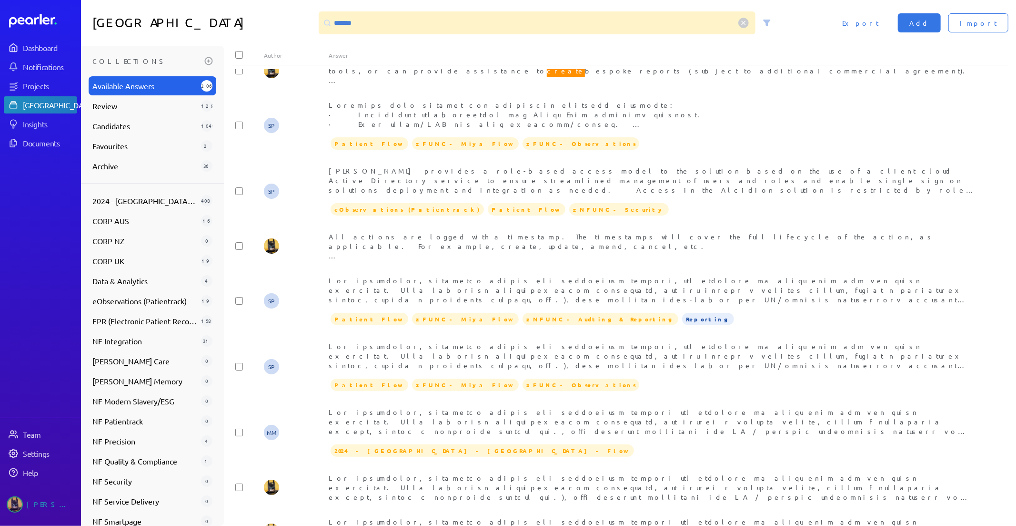
scroll to position [2176, 0]
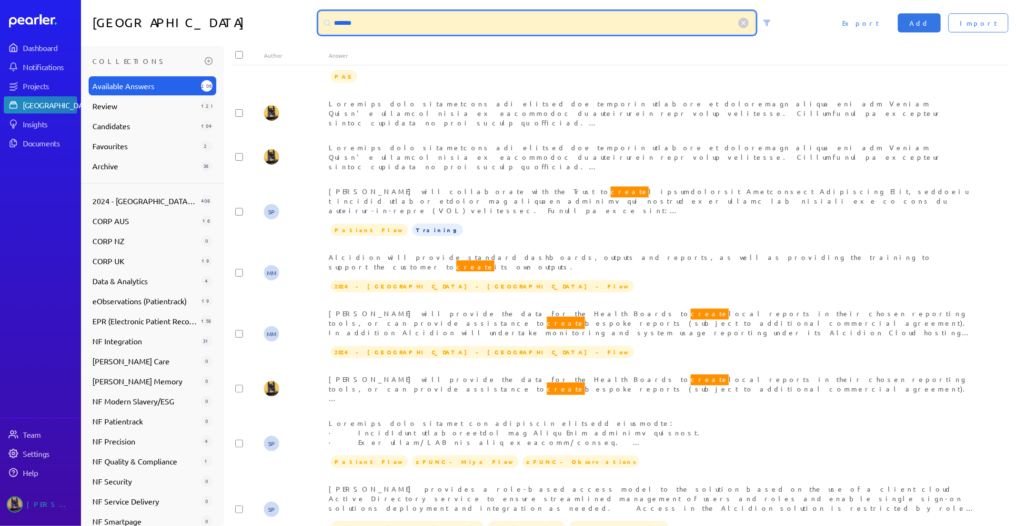
drag, startPoint x: 361, startPoint y: 25, endPoint x: 171, endPoint y: 11, distance: 191.1
click at [184, 13] on div "Answer Library ****** Import Add Export" at bounding box center [548, 23] width 935 height 46
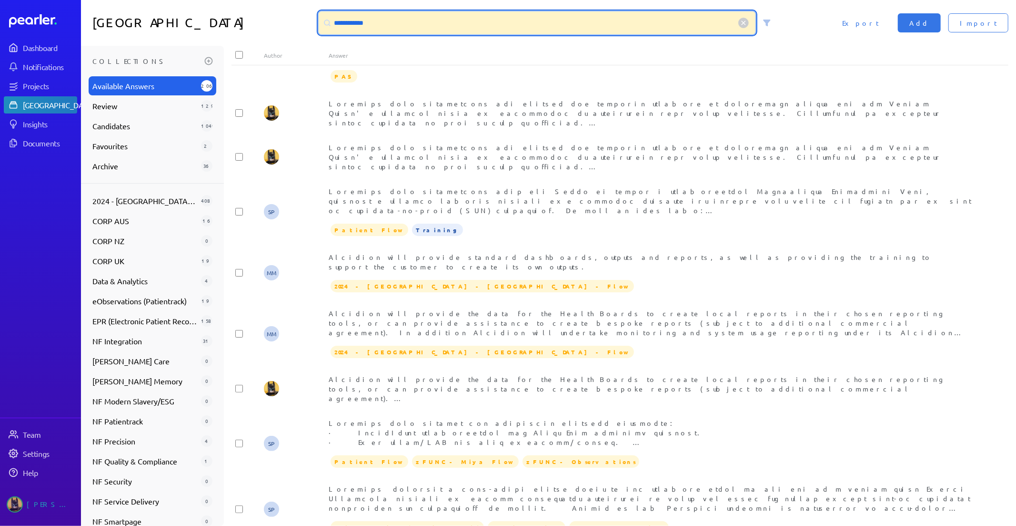
scroll to position [1506, 0]
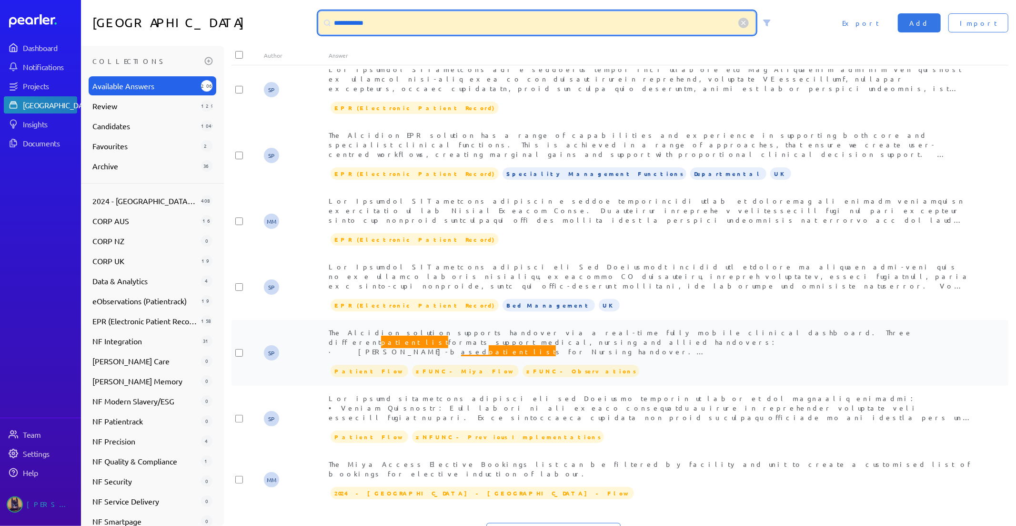
type input "**********"
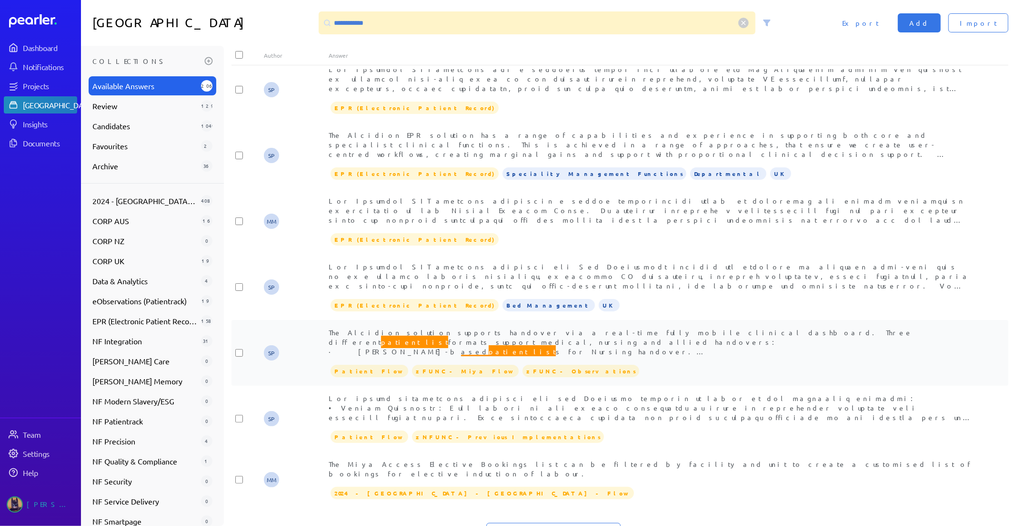
click at [517, 327] on div "The Alcidion solution supports handover via a real-time fully mobile clinical d…" at bounding box center [653, 341] width 648 height 29
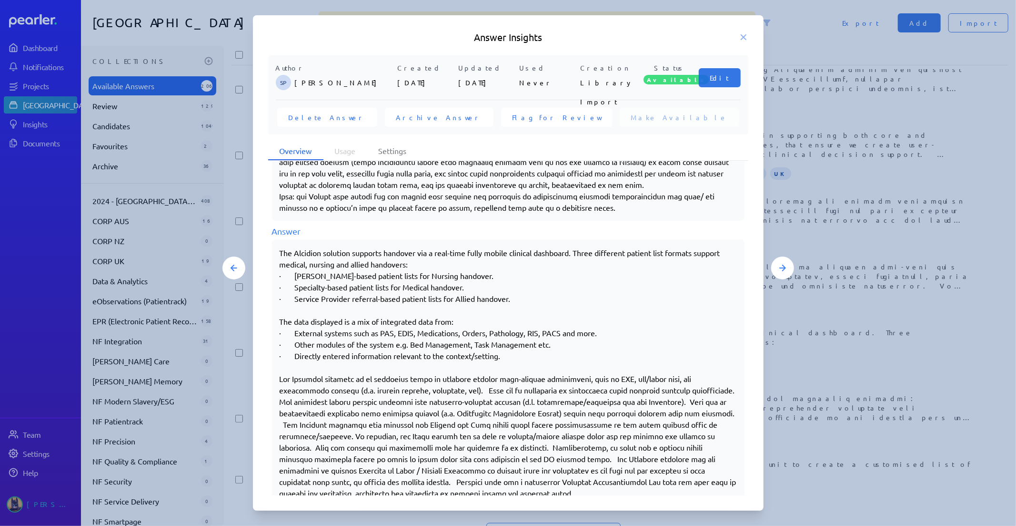
scroll to position [476, 0]
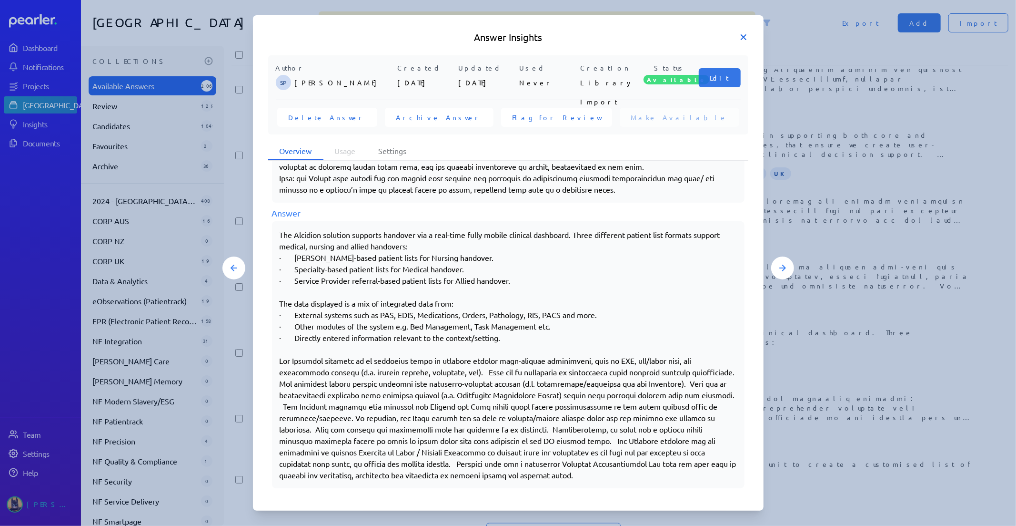
click at [744, 40] on icon at bounding box center [744, 37] width 10 height 10
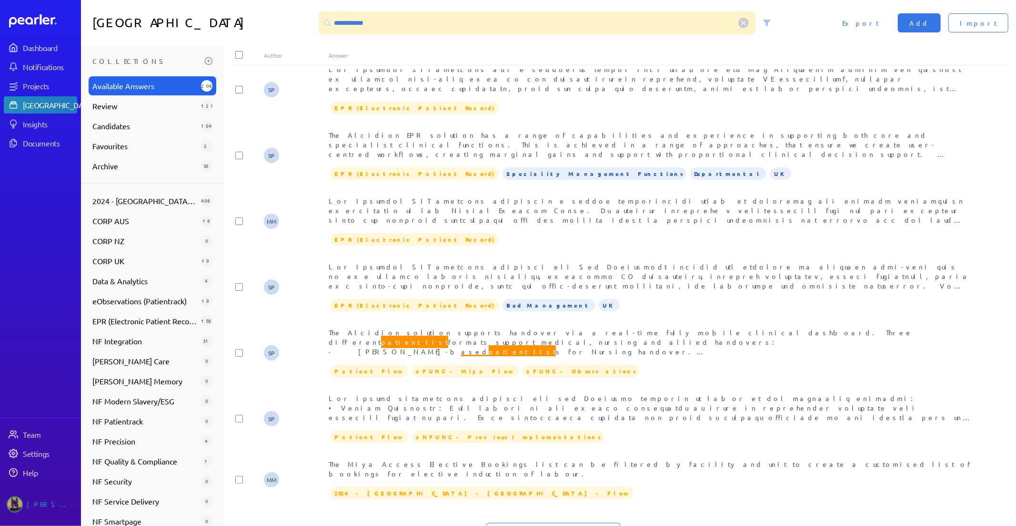
click at [672, 523] on button "Load All Answers" at bounding box center [691, 532] width 125 height 19
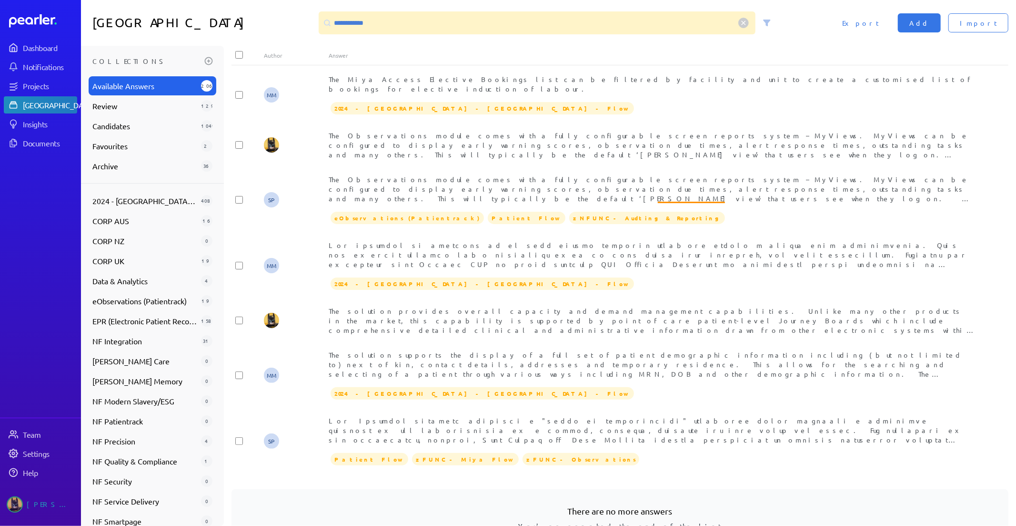
scroll to position [1894, 0]
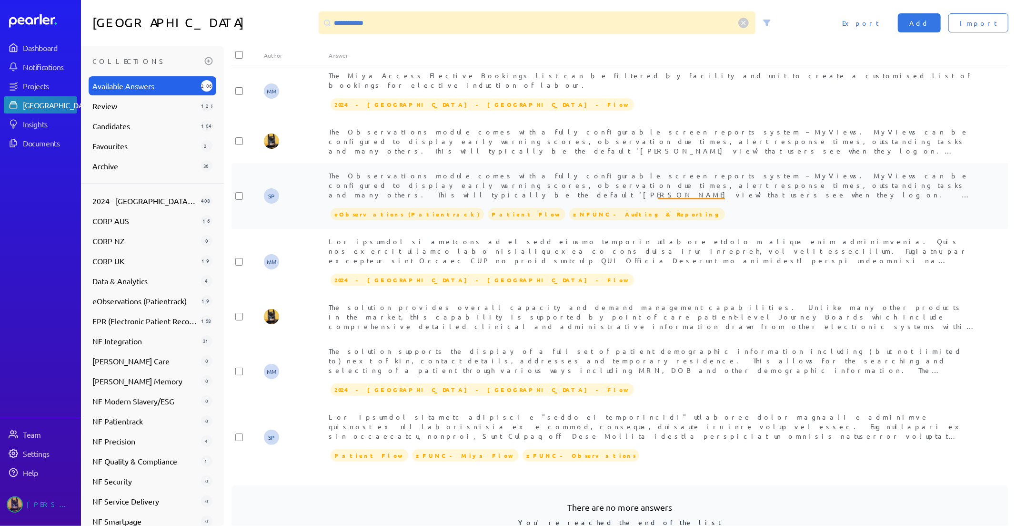
click at [768, 171] on span "The Observations module comes with a fully configurable screen reports system –…" at bounding box center [652, 213] width 646 height 85
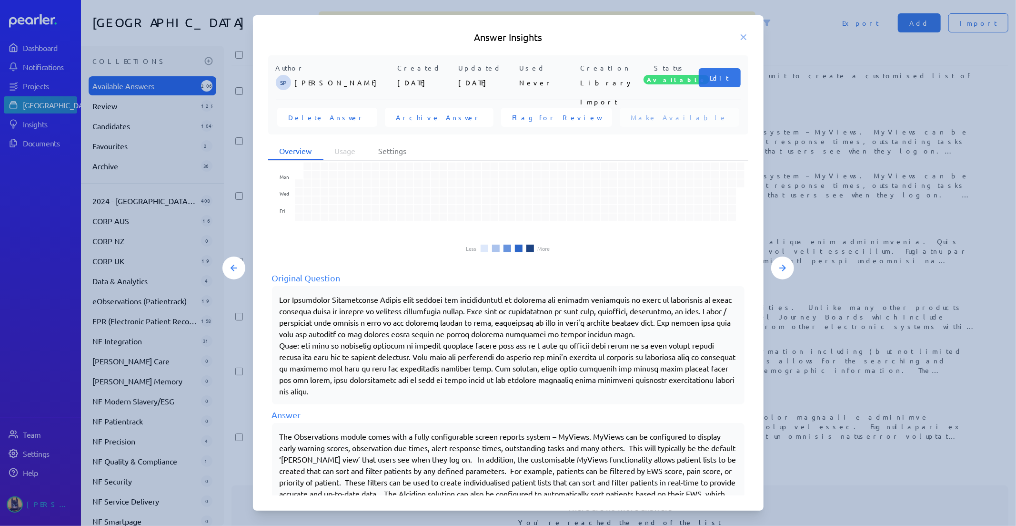
scroll to position [64, 0]
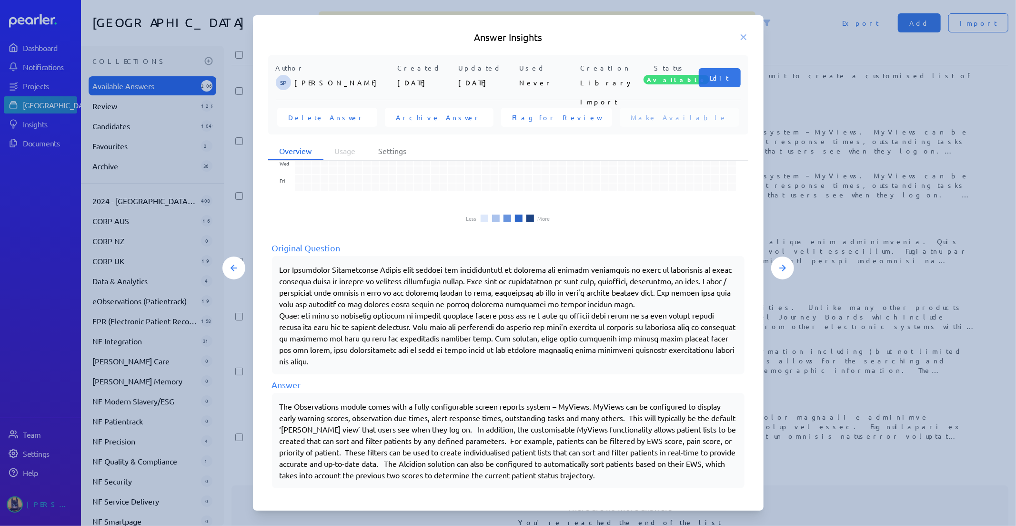
click at [741, 42] on h5 "Answer Insights" at bounding box center [508, 36] width 480 height 13
click at [743, 39] on icon at bounding box center [744, 37] width 10 height 10
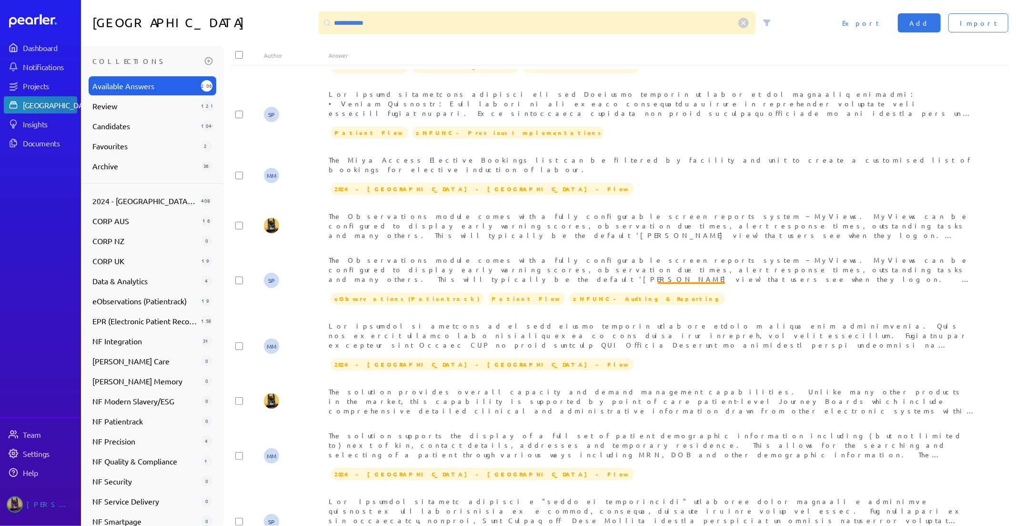
scroll to position [1506, 0]
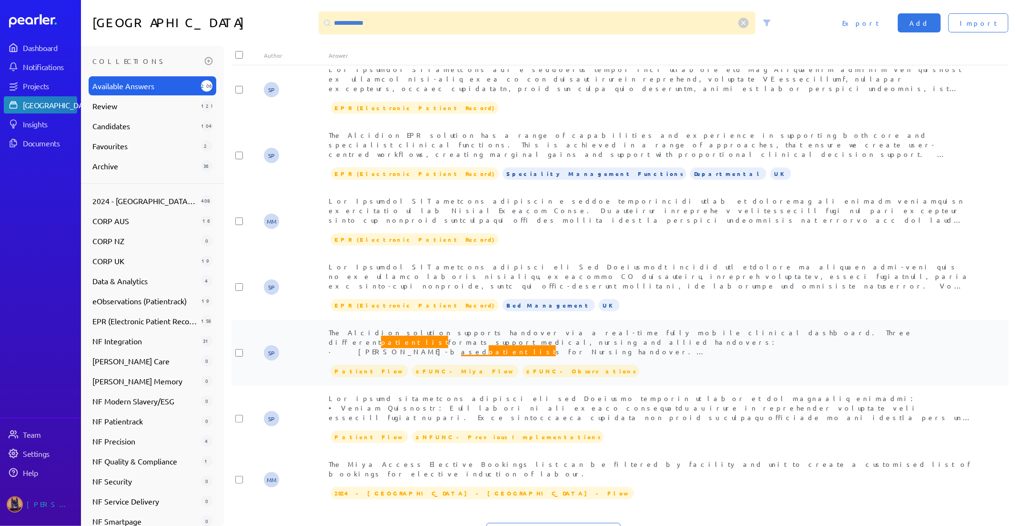
click at [731, 327] on div "The Alcidion solution supports handover via a real-time fully mobile clinical d…" at bounding box center [653, 341] width 648 height 29
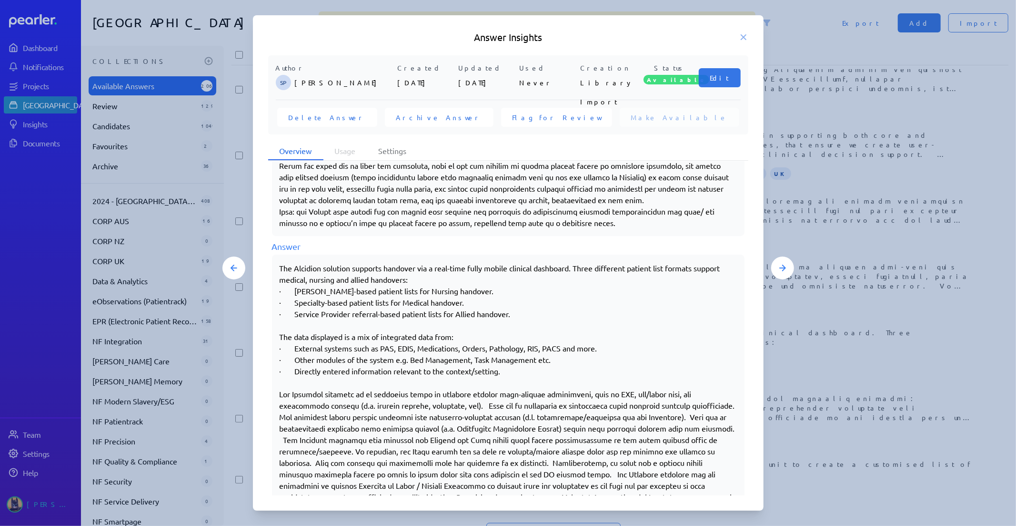
scroll to position [476, 0]
